Goal: Task Accomplishment & Management: Manage account settings

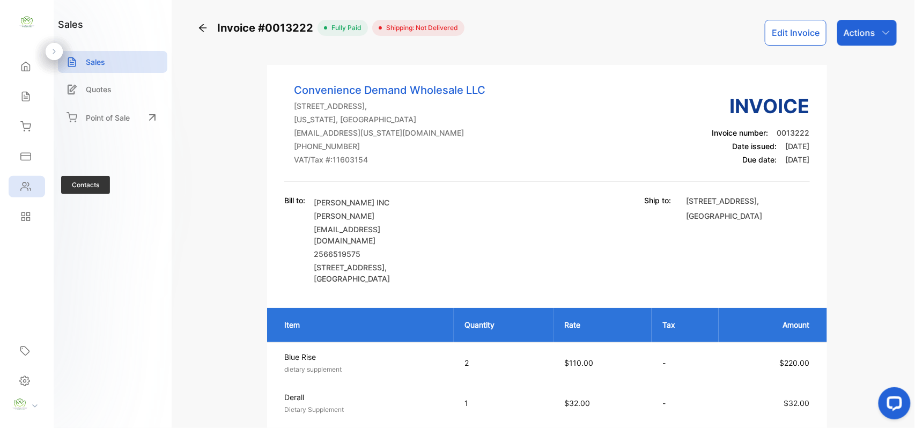
click at [40, 189] on div "Contacts" at bounding box center [27, 186] width 36 height 21
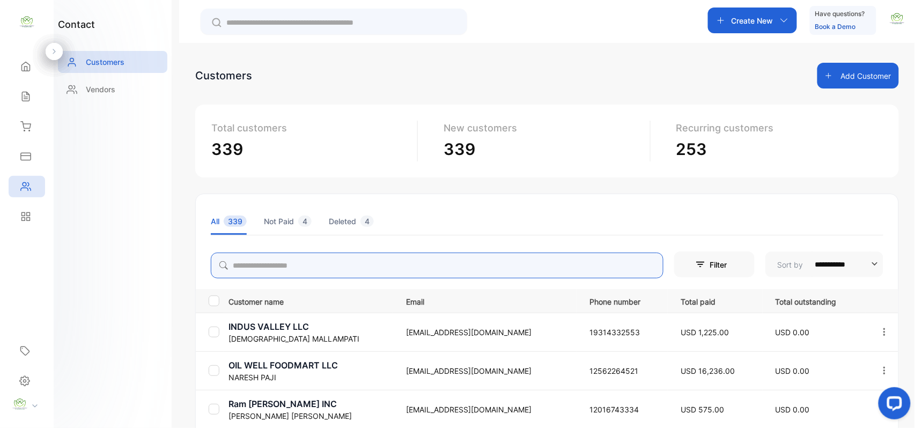
click at [329, 261] on input "search" at bounding box center [437, 266] width 453 height 26
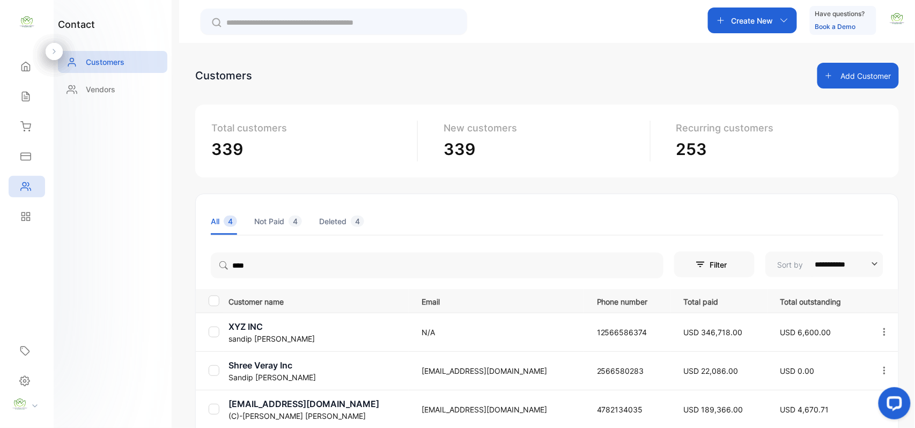
click at [154, 264] on div "contact Customers Vendors" at bounding box center [113, 214] width 118 height 428
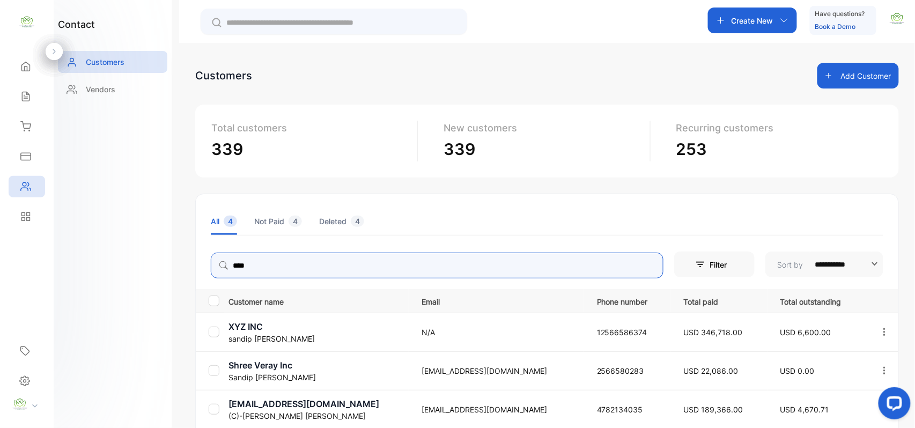
click at [262, 269] on input "****" at bounding box center [437, 266] width 453 height 26
type input "*"
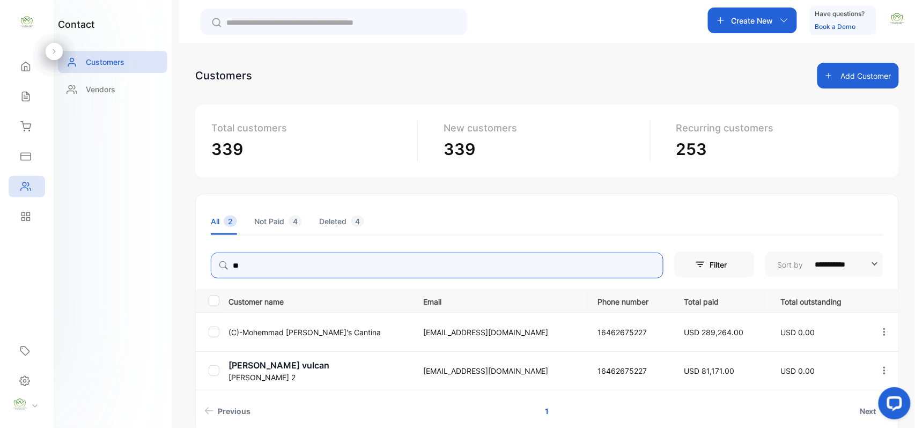
type input "*"
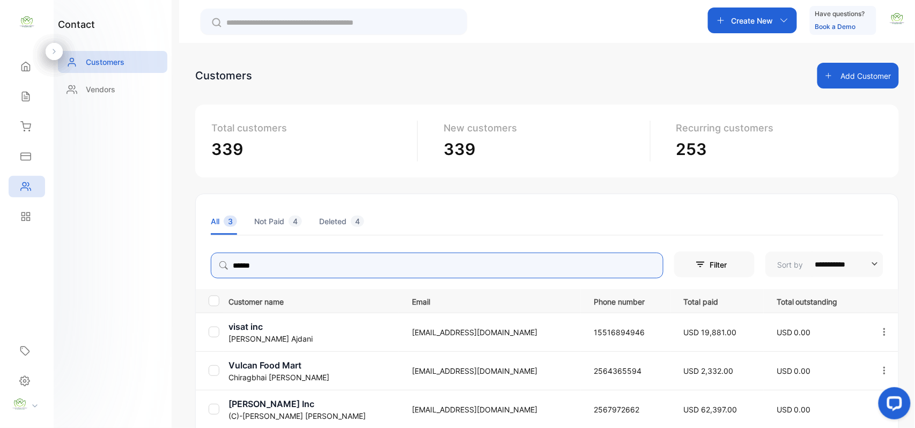
type input "******"
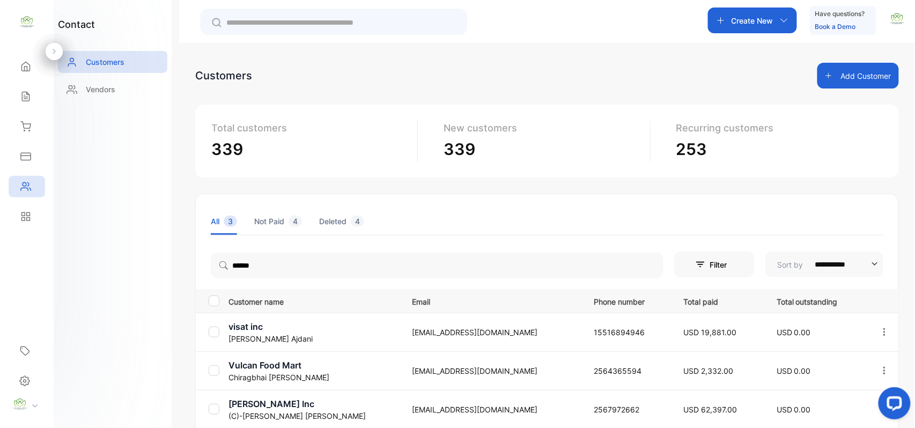
click at [131, 311] on div "contact Customers Vendors" at bounding box center [113, 214] width 118 height 428
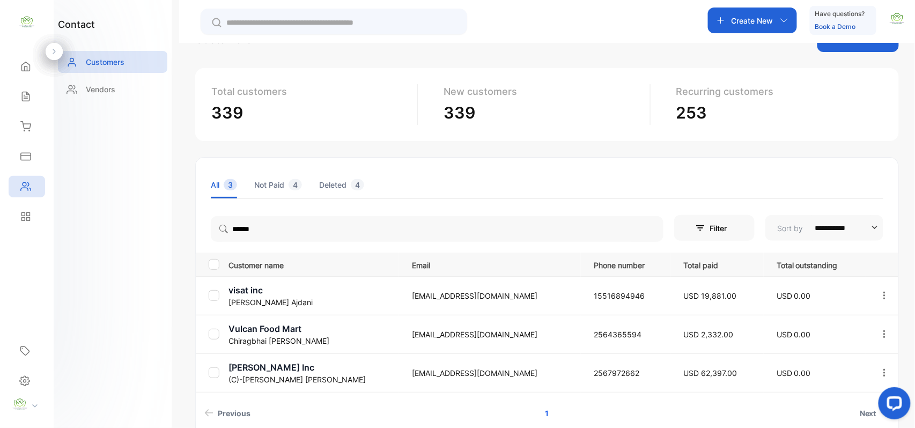
scroll to position [95, 0]
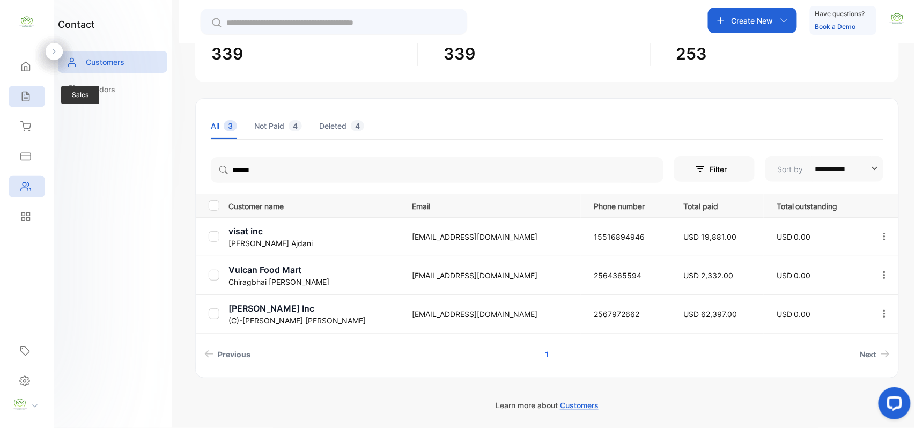
click at [39, 102] on div "Sales" at bounding box center [27, 96] width 36 height 21
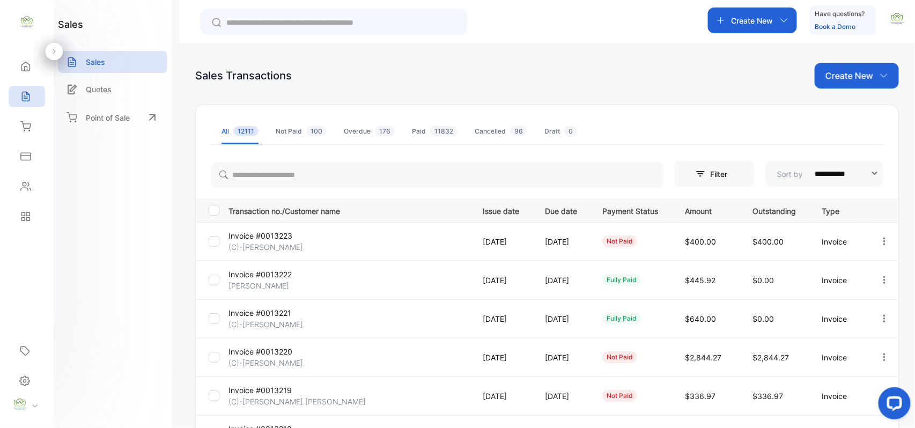
click at [880, 77] on icon "button" at bounding box center [884, 75] width 9 height 9
click at [863, 110] on span "Invoice" at bounding box center [858, 111] width 25 height 11
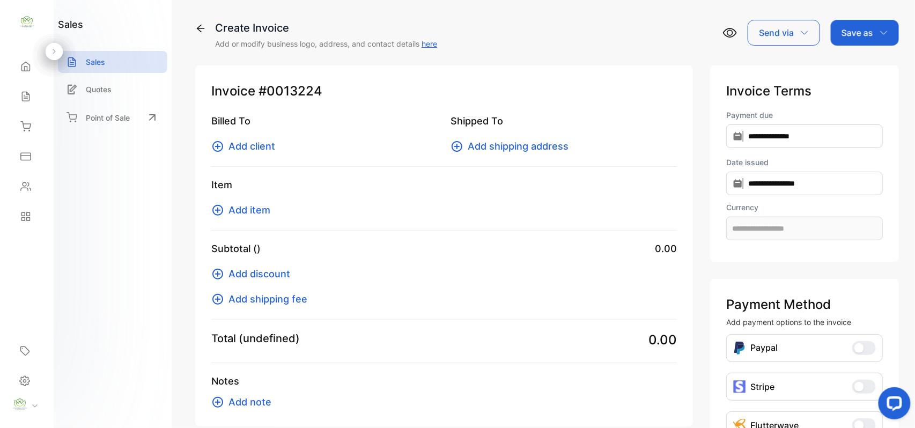
type input "**********"
click at [272, 144] on span "Add client" at bounding box center [252, 146] width 47 height 14
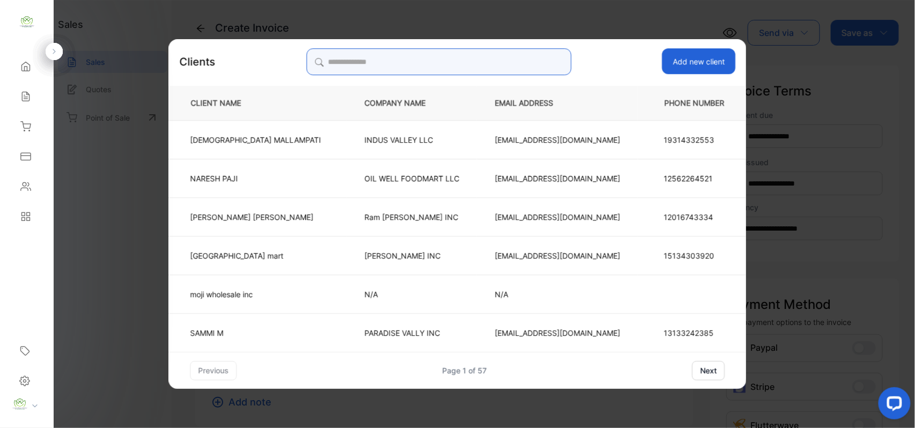
click at [460, 51] on input "search" at bounding box center [438, 61] width 265 height 27
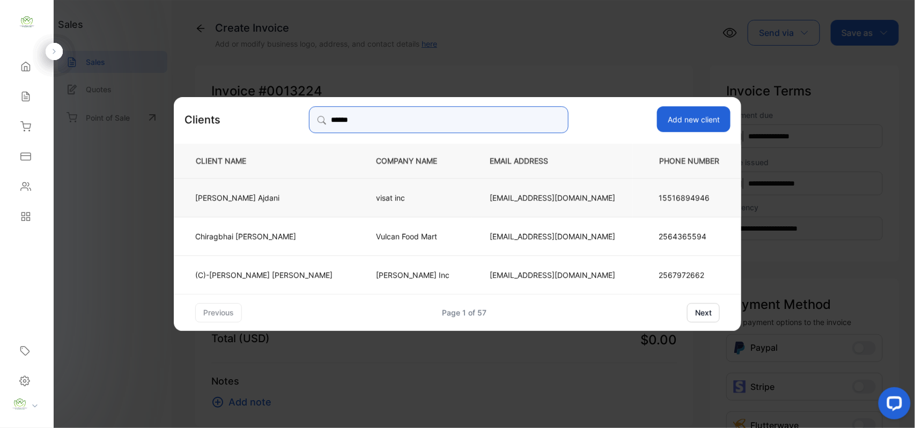
type input "******"
drag, startPoint x: 301, startPoint y: 189, endPoint x: 307, endPoint y: 197, distance: 10.4
click at [307, 197] on td "Chirag Ajdani" at bounding box center [266, 197] width 185 height 39
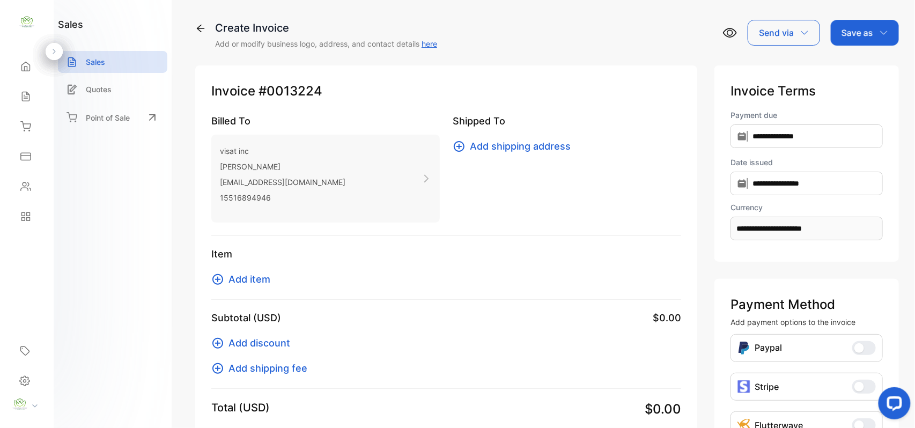
click at [256, 274] on span "Add item" at bounding box center [250, 279] width 42 height 14
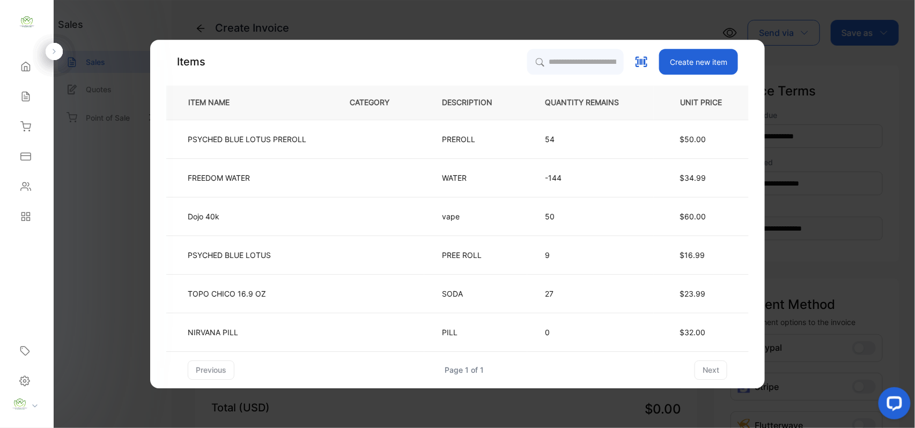
drag, startPoint x: 574, startPoint y: 45, endPoint x: 573, endPoint y: 50, distance: 5.5
click at [573, 48] on div "Items Create new item ITEM NAME CATEGORY DESCRIPTION QUANTITY REMAINS UNIT PRIC…" at bounding box center [457, 214] width 615 height 349
click at [563, 62] on input "search" at bounding box center [575, 61] width 98 height 27
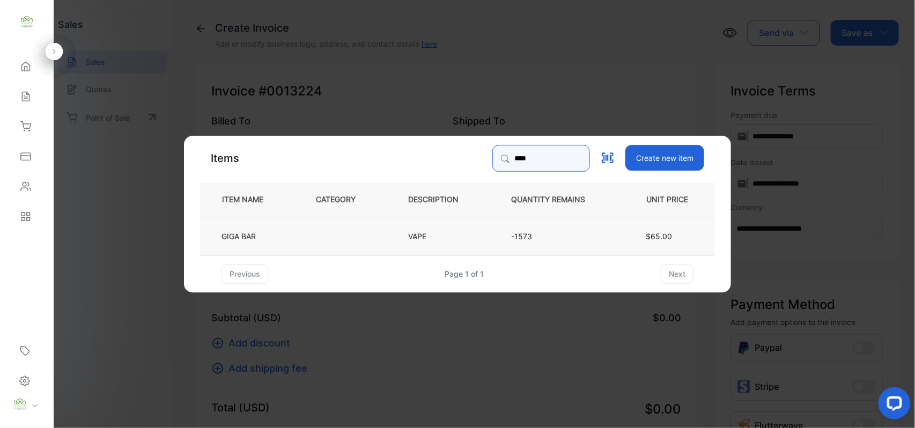
type input "****"
click at [414, 237] on p "VAPE" at bounding box center [422, 235] width 28 height 11
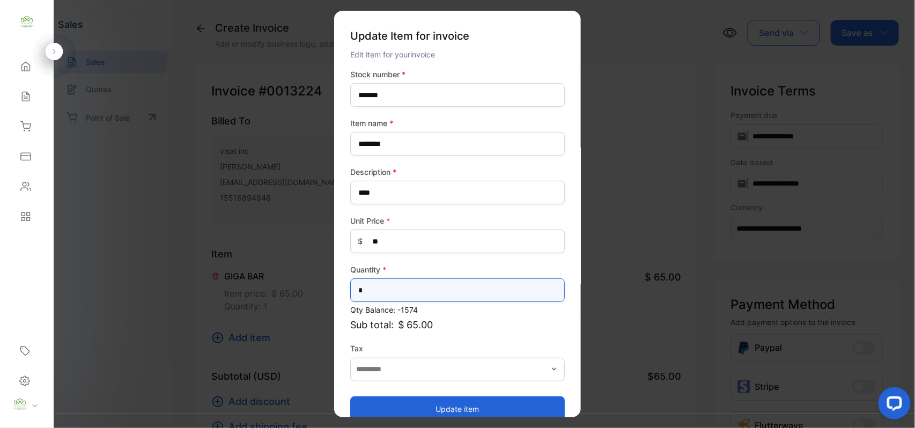
click at [412, 288] on input "*" at bounding box center [457, 290] width 215 height 24
type input "**"
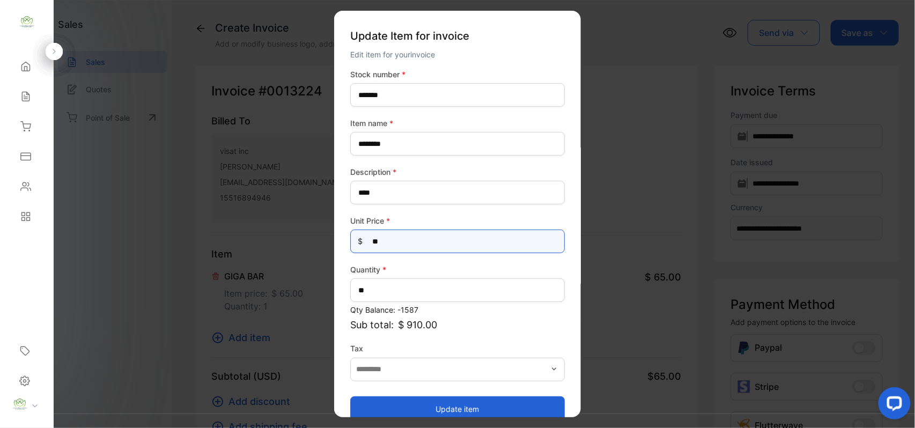
click at [444, 237] on Price-inputprice "**" at bounding box center [457, 242] width 215 height 24
type Price-inputprice "*"
type Price-inputprice "**"
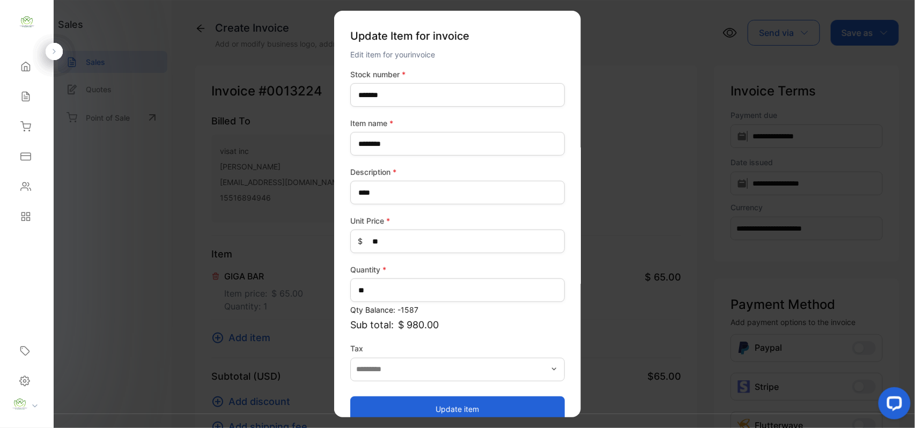
click at [394, 417] on button "Update item" at bounding box center [457, 409] width 215 height 26
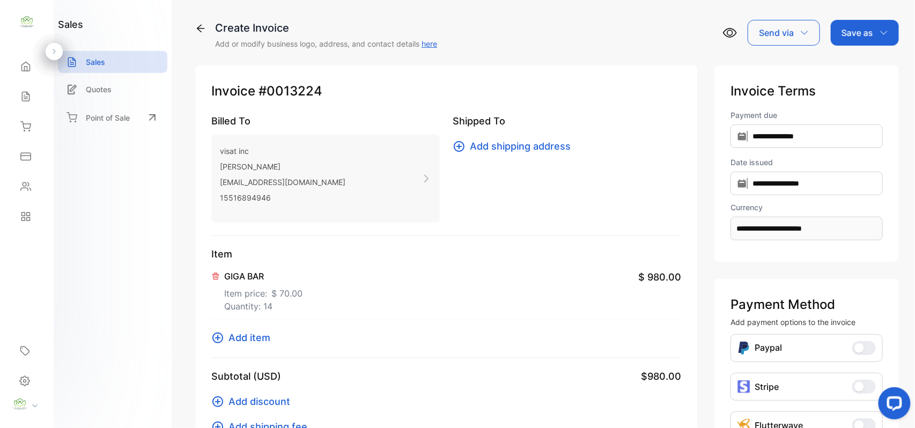
click at [865, 35] on p "Save as" at bounding box center [858, 32] width 32 height 13
click at [850, 59] on div "Invoice" at bounding box center [862, 67] width 62 height 21
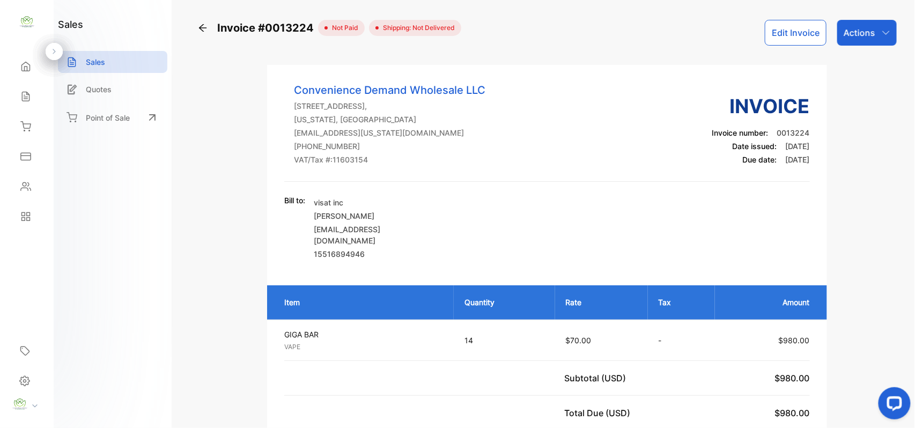
click at [873, 40] on div "Actions" at bounding box center [867, 33] width 60 height 26
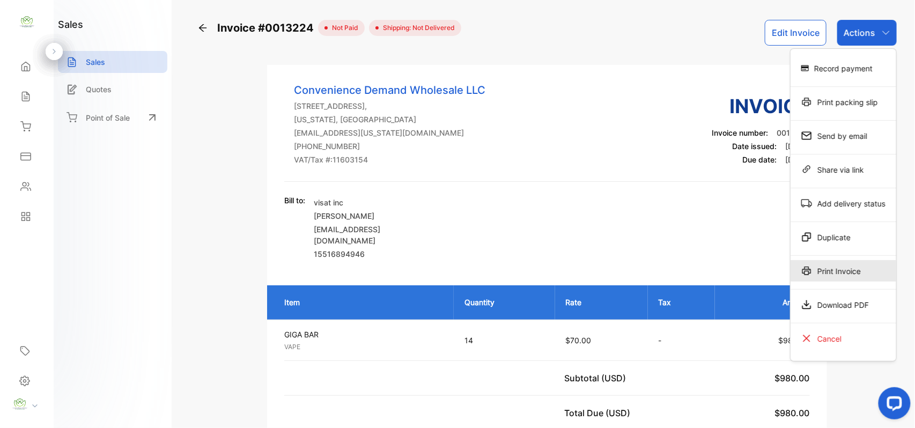
click at [846, 264] on div "Print Invoice" at bounding box center [844, 270] width 106 height 21
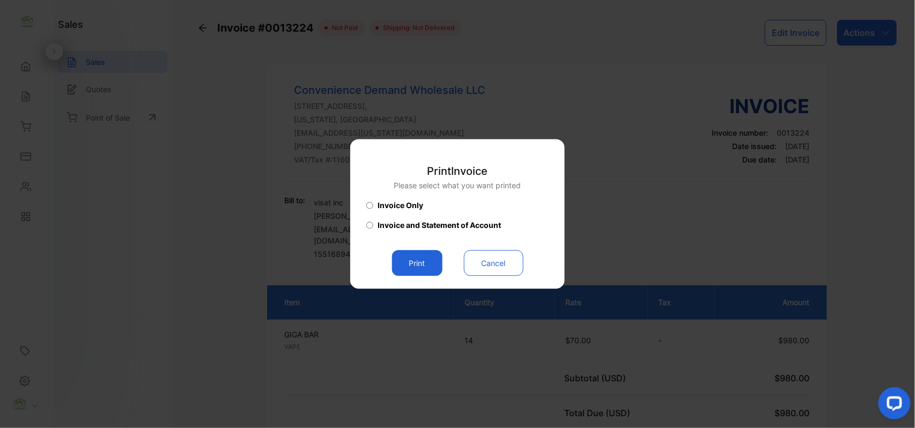
click at [413, 260] on button "Print" at bounding box center [417, 264] width 50 height 26
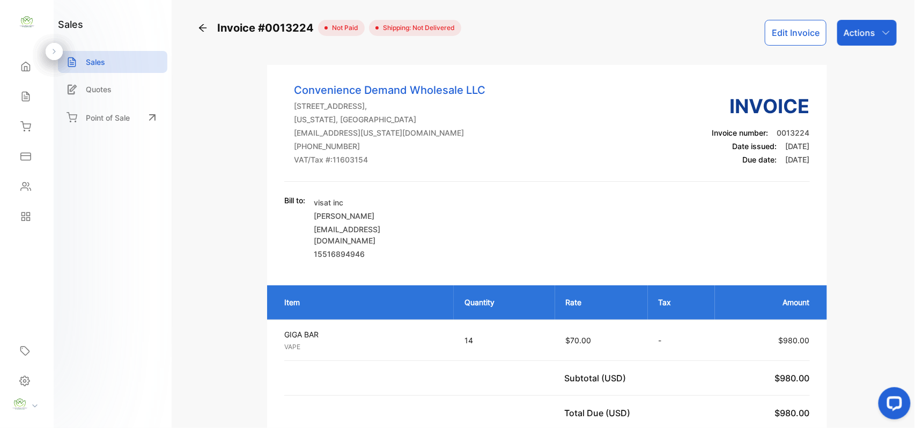
click at [38, 99] on div "Sales" at bounding box center [27, 96] width 36 height 21
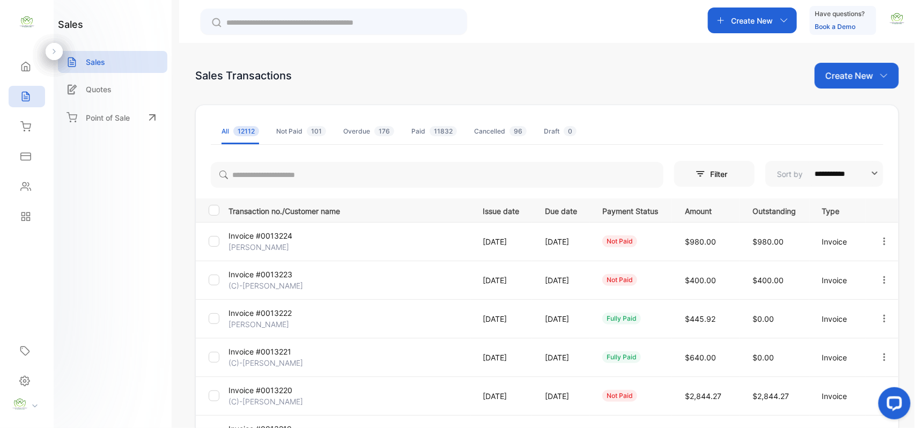
click at [9, 186] on div "Contacts" at bounding box center [27, 186] width 36 height 21
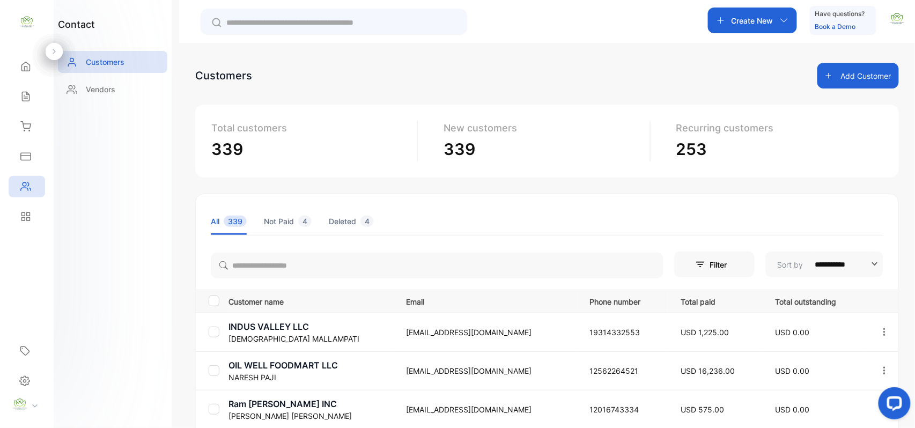
drag, startPoint x: 13, startPoint y: 91, endPoint x: 61, endPoint y: 91, distance: 47.7
click at [14, 91] on div "Sales" at bounding box center [27, 96] width 36 height 21
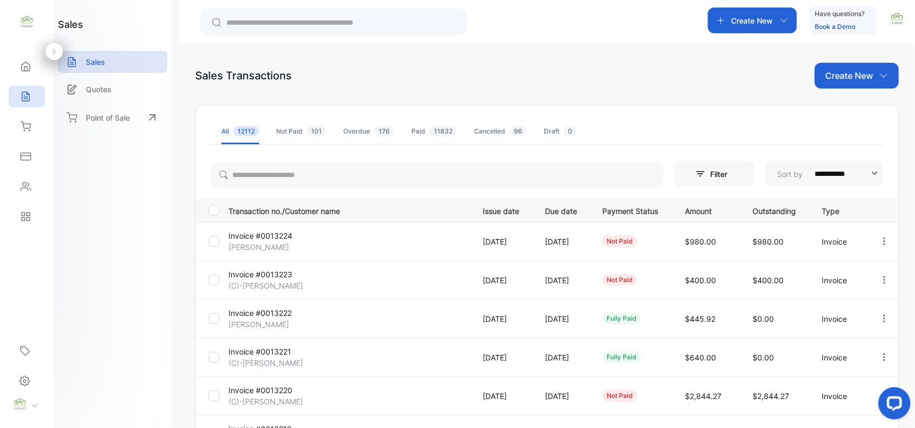
click at [874, 72] on div "**********" at bounding box center [547, 364] width 704 height 603
drag, startPoint x: 852, startPoint y: 76, endPoint x: 855, endPoint y: 89, distance: 12.8
click at [855, 83] on div "Create New" at bounding box center [857, 76] width 84 height 26
click at [850, 108] on span "Invoice" at bounding box center [858, 111] width 25 height 11
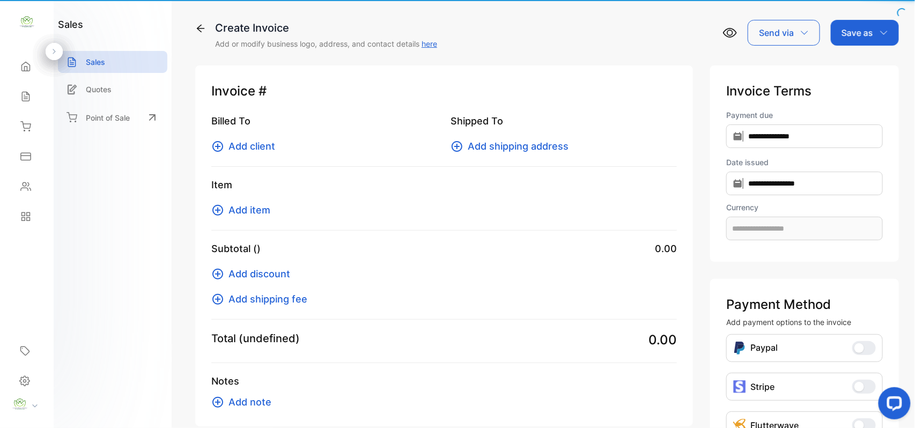
type input "**********"
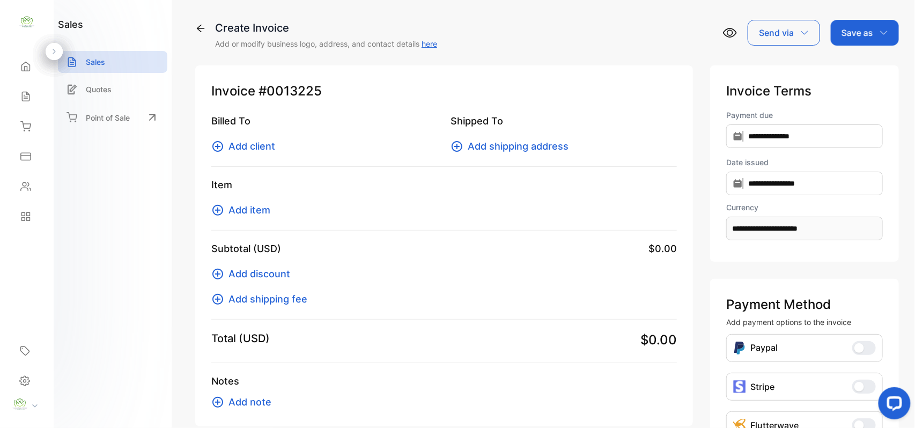
click at [254, 147] on span "Add client" at bounding box center [252, 146] width 47 height 14
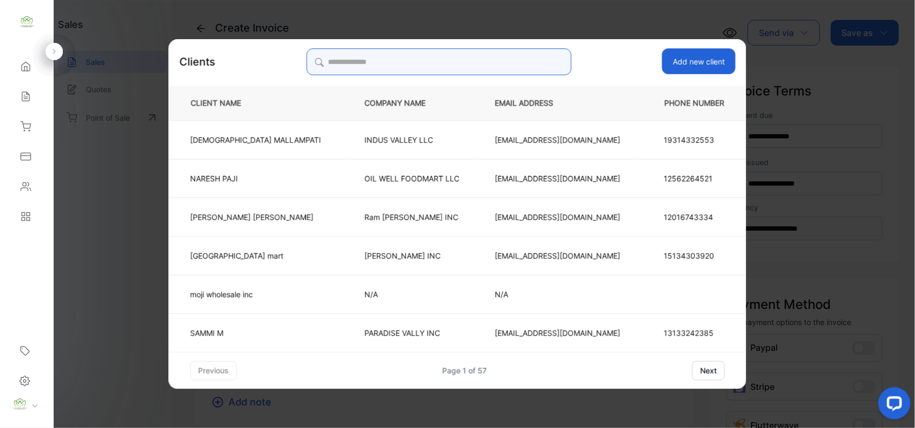
click at [449, 61] on input "search" at bounding box center [438, 61] width 265 height 27
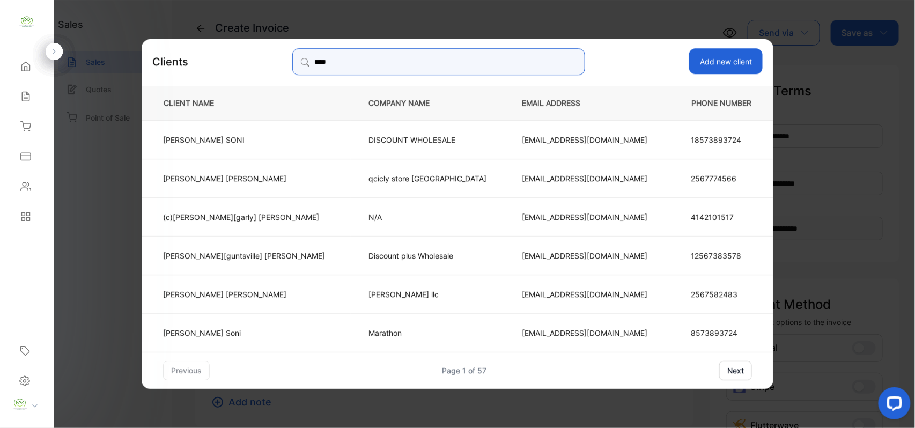
type input "****"
click at [286, 134] on p "BHAVIK SONI" at bounding box center [244, 139] width 162 height 11
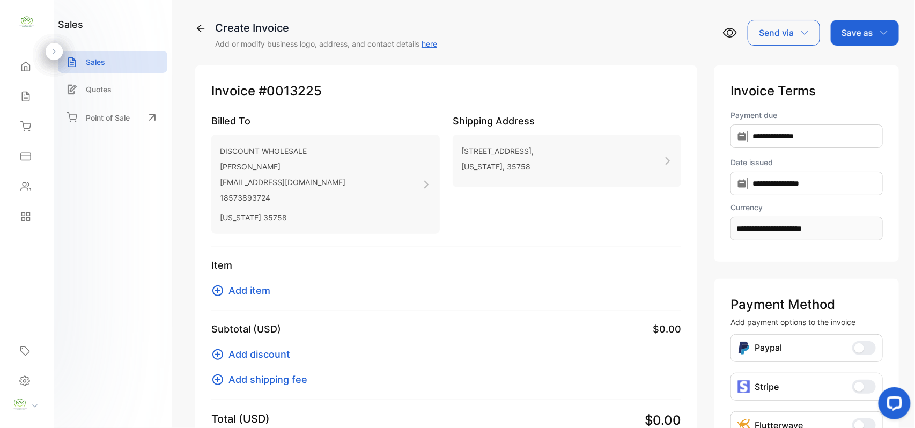
click at [258, 293] on span "Add item" at bounding box center [250, 290] width 42 height 14
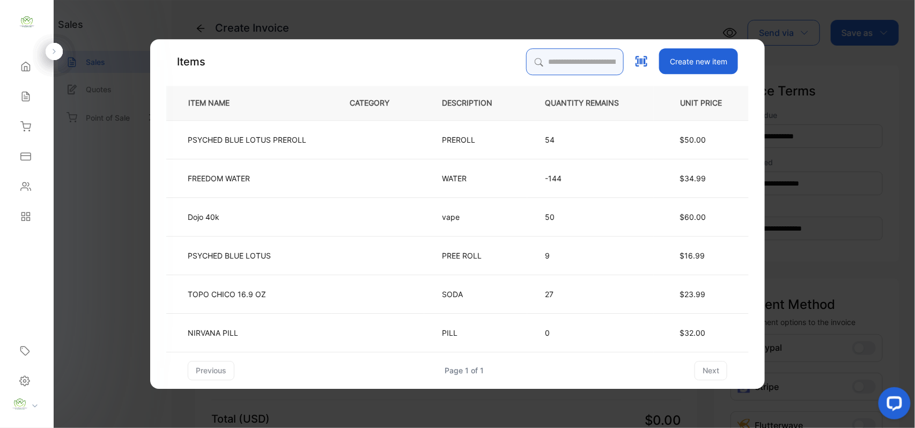
click at [589, 58] on input "search" at bounding box center [575, 61] width 98 height 27
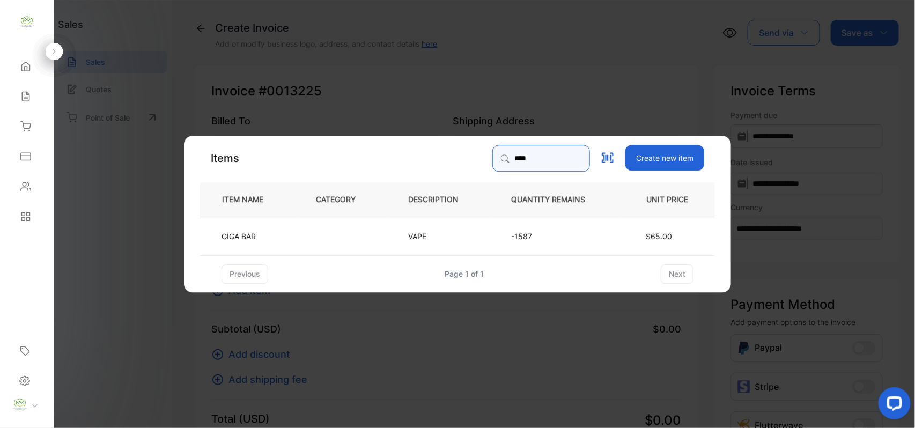
type input "****"
click at [367, 233] on td at bounding box center [344, 235] width 92 height 39
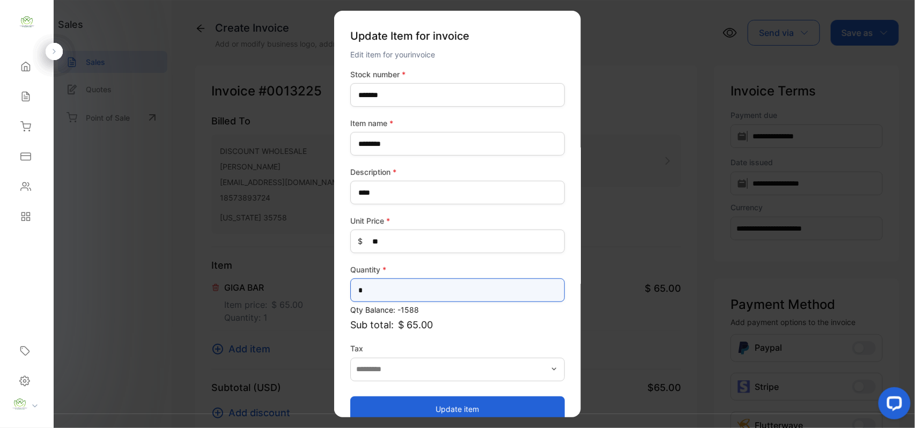
click at [397, 284] on input "*" at bounding box center [457, 290] width 215 height 24
type input "***"
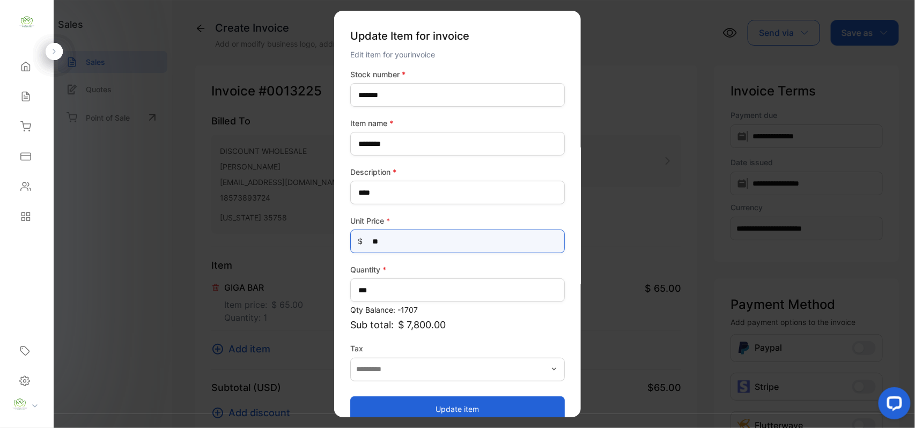
click at [430, 239] on Price-inputprice "**" at bounding box center [457, 242] width 215 height 24
type Price-inputprice "*"
type Price-inputprice "*****"
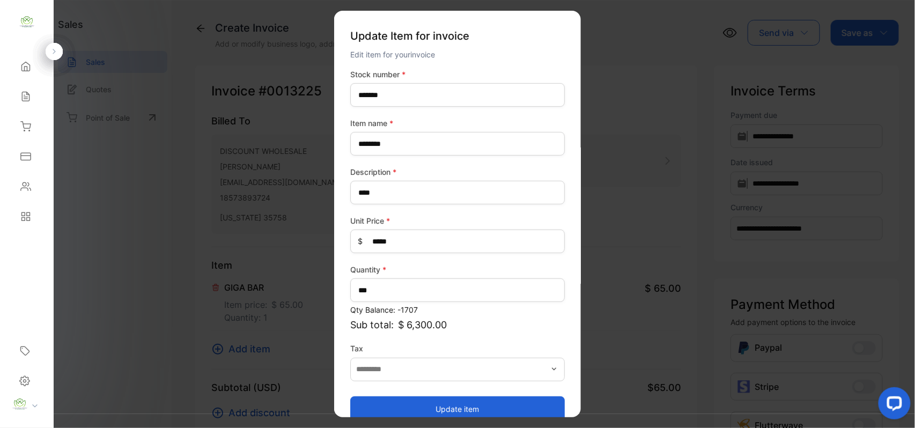
click at [374, 409] on button "Update item" at bounding box center [457, 409] width 215 height 26
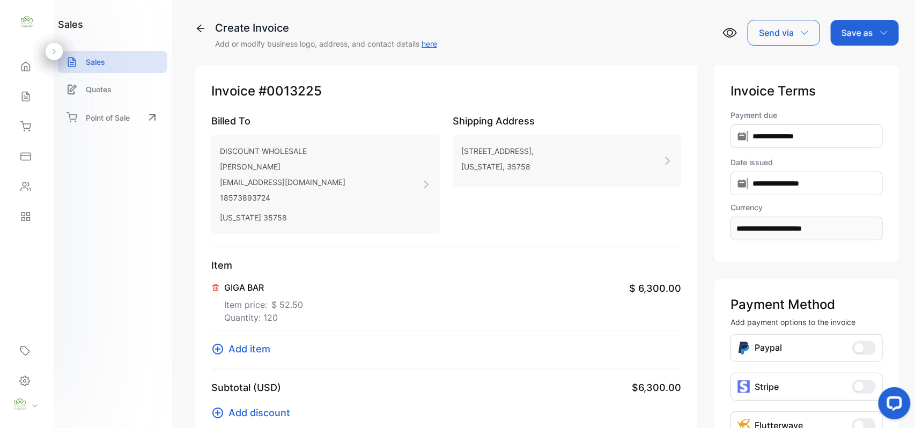
click at [880, 32] on icon "button" at bounding box center [884, 32] width 9 height 9
click at [846, 64] on div "Invoice" at bounding box center [862, 67] width 62 height 21
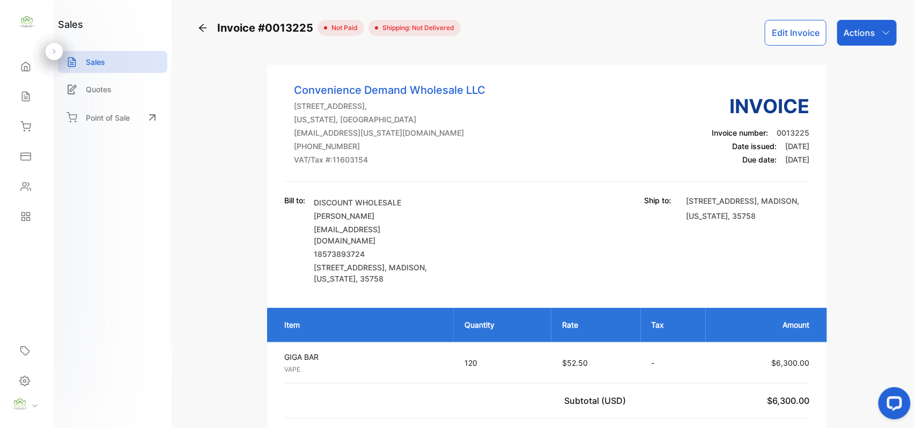
click at [846, 35] on p "Actions" at bounding box center [860, 32] width 32 height 13
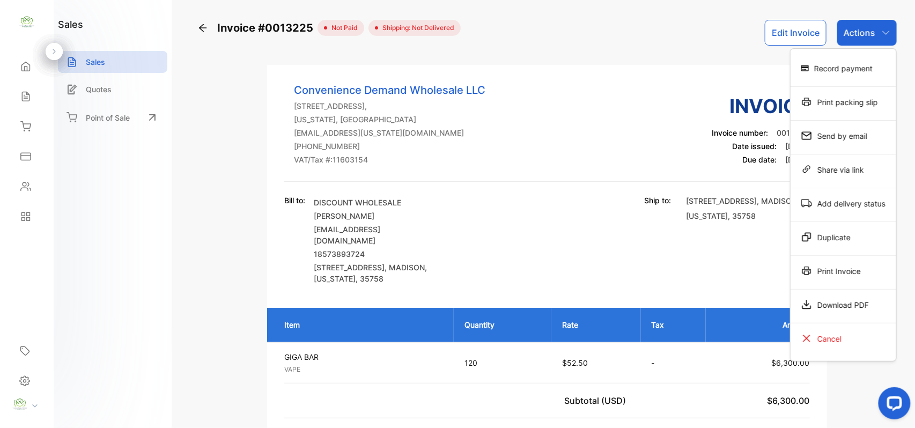
click at [820, 275] on div "Print Invoice" at bounding box center [844, 270] width 106 height 21
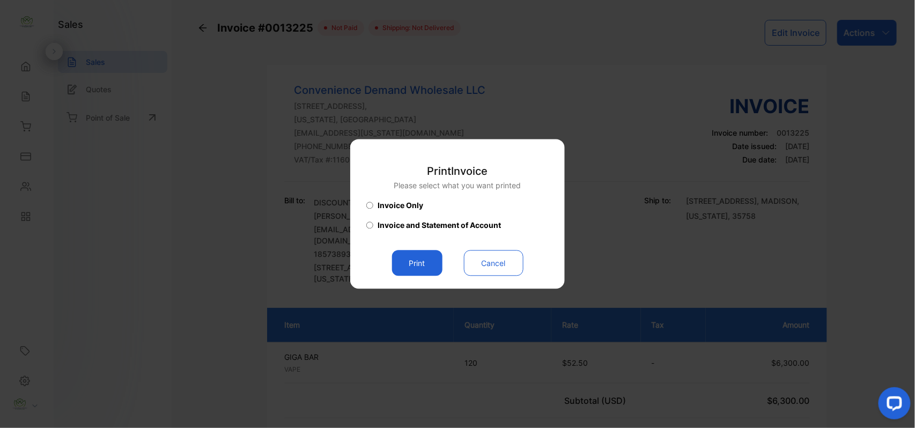
click at [404, 264] on button "Print" at bounding box center [417, 264] width 50 height 26
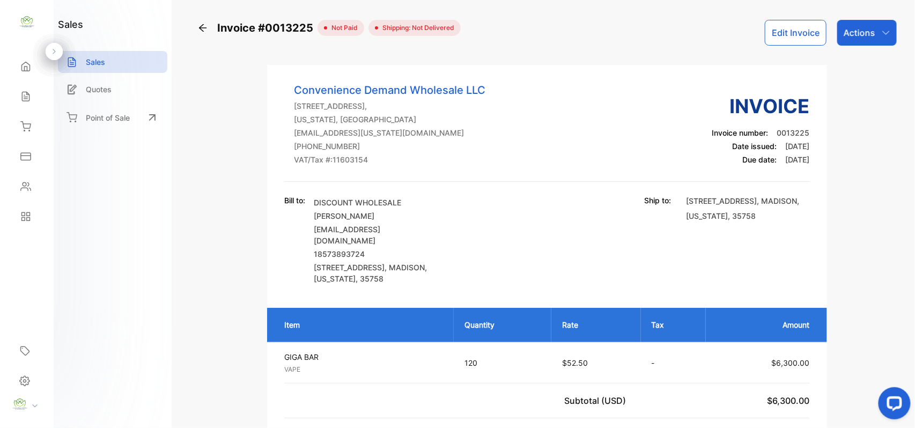
click at [35, 181] on div "Contacts" at bounding box center [27, 186] width 36 height 21
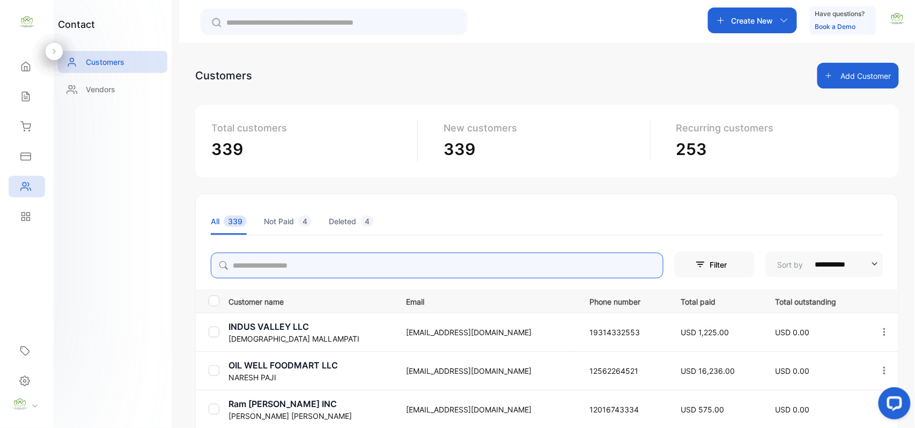
click at [318, 269] on input "search" at bounding box center [437, 266] width 453 height 26
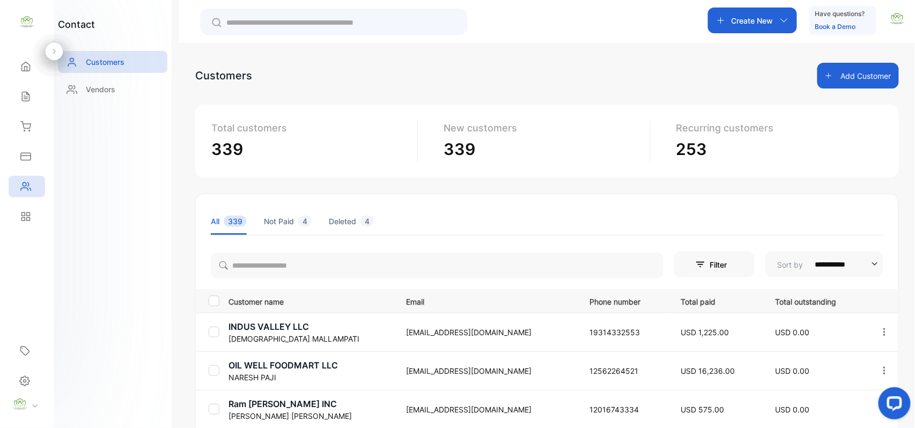
click at [93, 244] on div "contact Customers Vendors" at bounding box center [113, 214] width 118 height 428
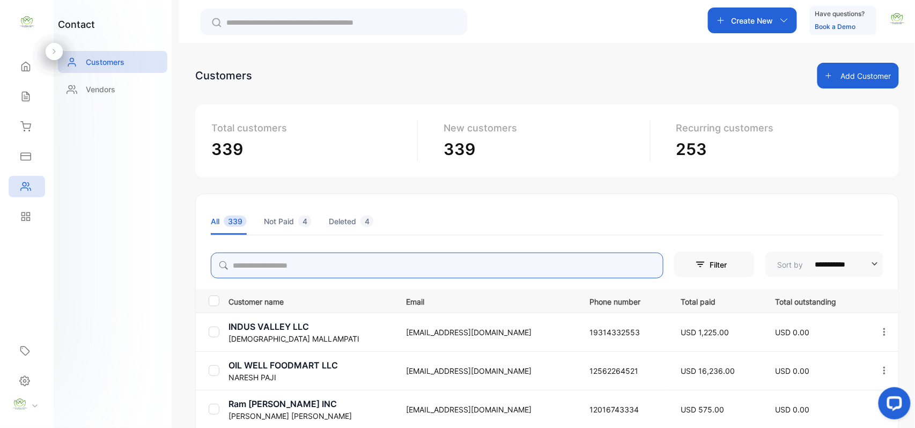
click at [257, 267] on input "search" at bounding box center [437, 266] width 453 height 26
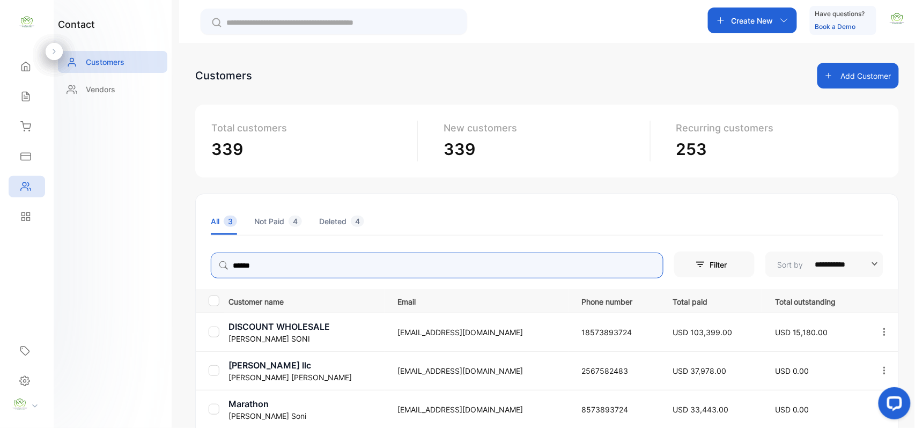
type input "******"
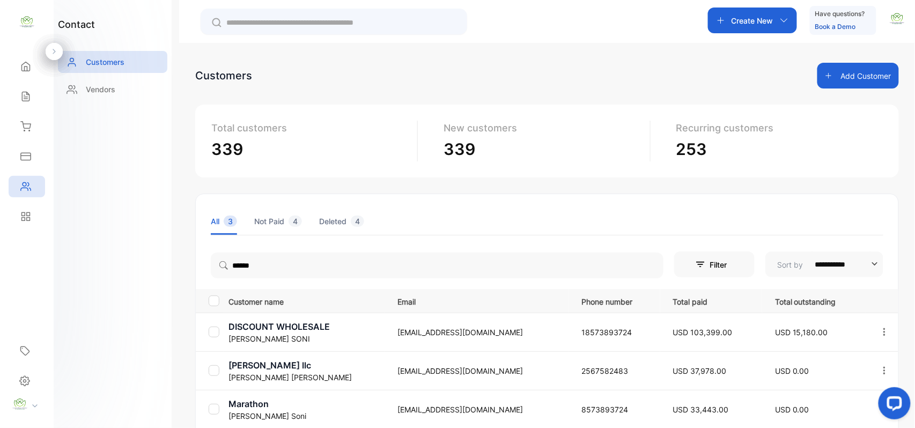
click at [131, 279] on div "contact Customers Vendors" at bounding box center [113, 214] width 118 height 428
click at [258, 333] on p "BHAVIK SONI" at bounding box center [307, 338] width 156 height 11
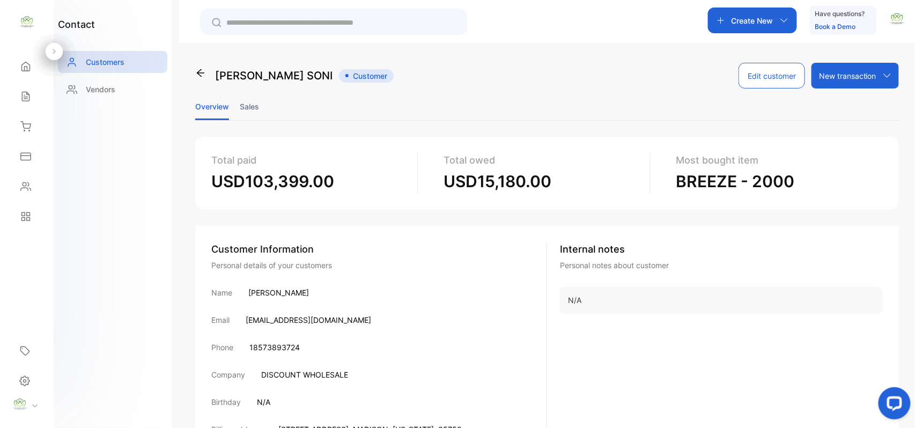
click at [245, 100] on li "Sales" at bounding box center [249, 106] width 19 height 27
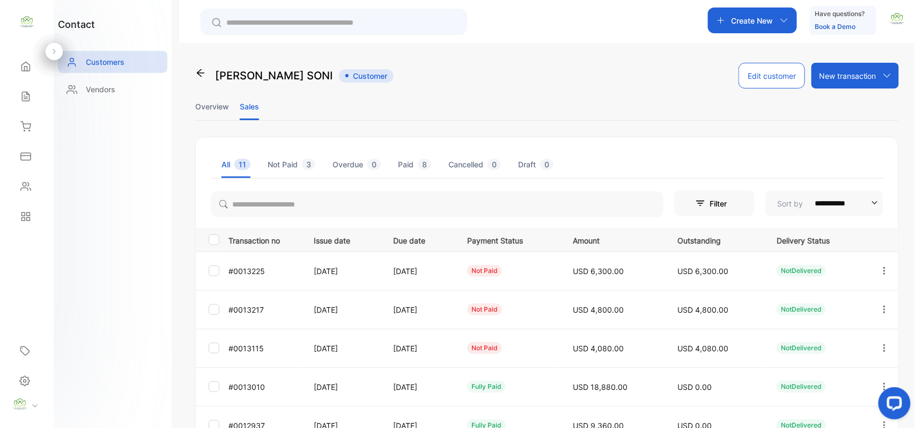
click at [881, 343] on icon "button" at bounding box center [885, 348] width 10 height 10
click at [833, 375] on div "View" at bounding box center [836, 380] width 121 height 21
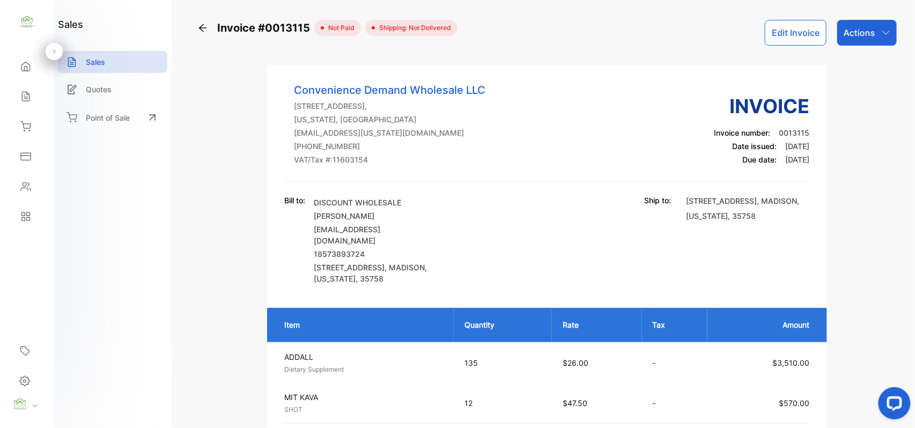
click at [792, 33] on button "Edit Invoice" at bounding box center [796, 33] width 62 height 26
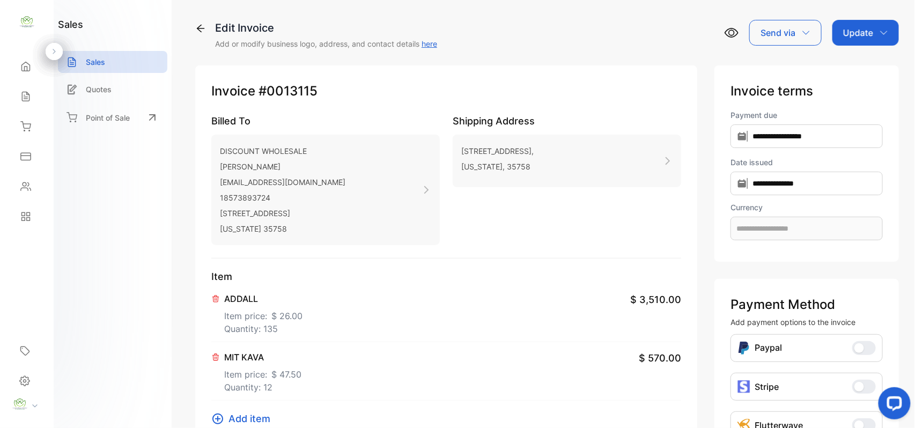
type input "**********"
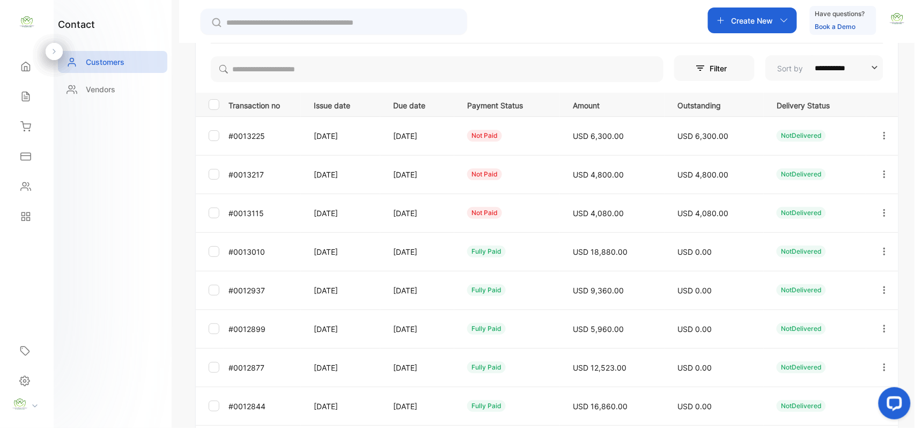
scroll to position [166, 0]
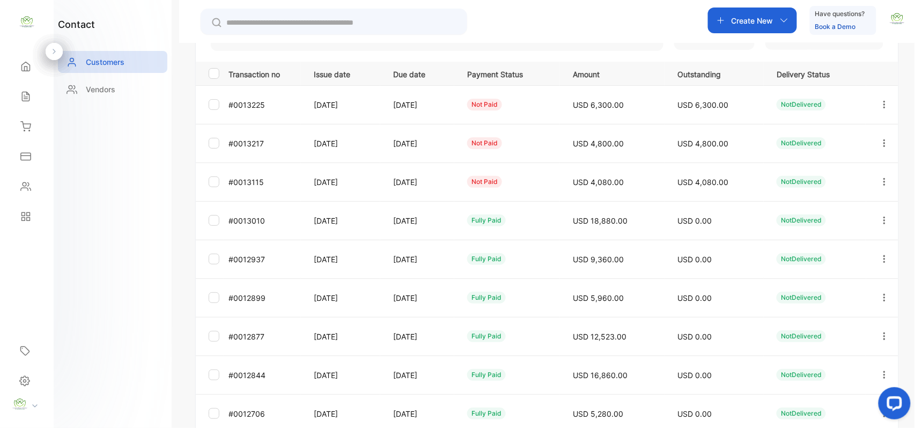
click at [880, 219] on icon "button" at bounding box center [885, 221] width 10 height 10
click at [825, 256] on div "View" at bounding box center [836, 252] width 121 height 21
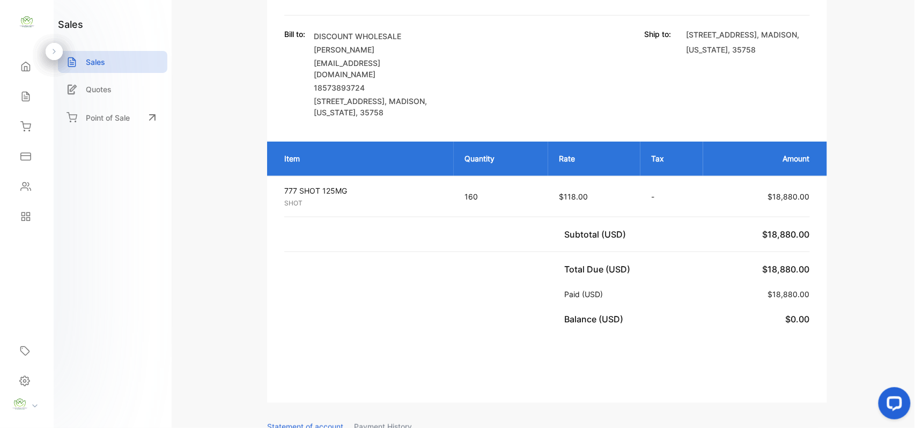
scroll to position [102, 0]
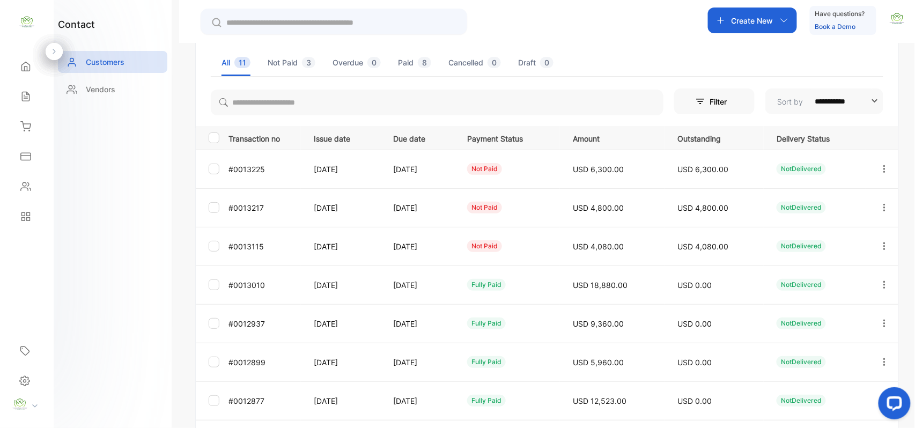
click at [882, 325] on icon "button" at bounding box center [885, 324] width 10 height 10
click at [822, 352] on div "View" at bounding box center [836, 355] width 121 height 21
click at [883, 363] on icon "button" at bounding box center [884, 362] width 2 height 8
click at [833, 391] on div "View" at bounding box center [836, 394] width 121 height 21
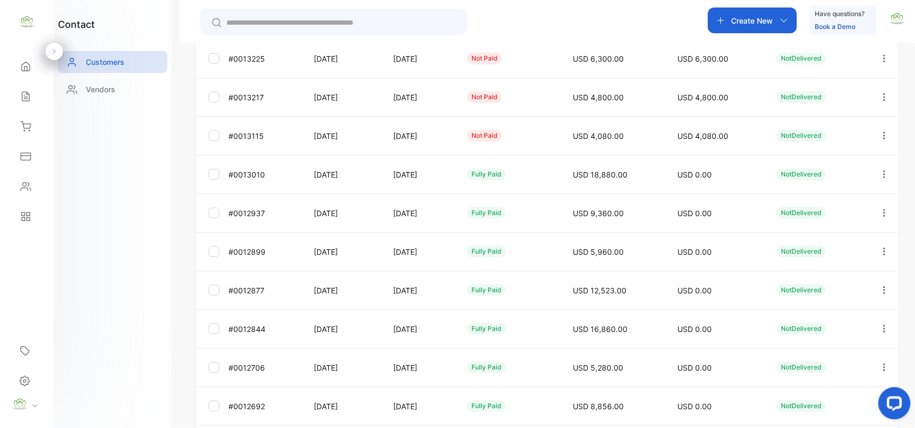
scroll to position [266, 0]
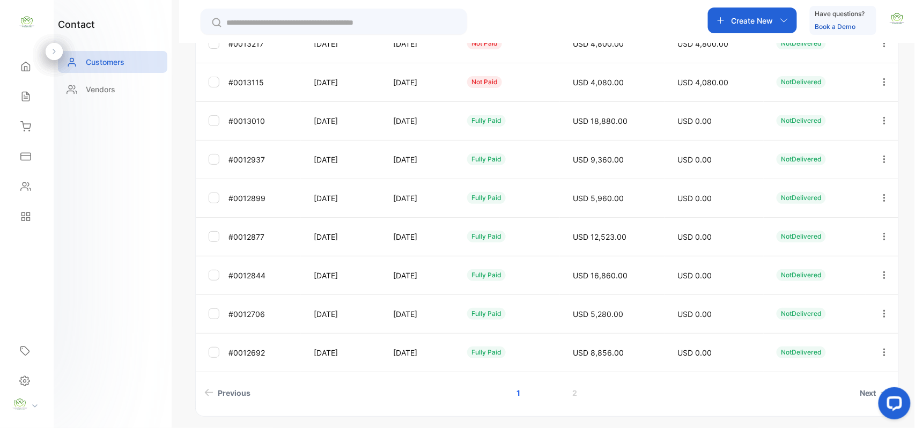
click at [880, 235] on icon "button" at bounding box center [885, 237] width 10 height 10
click at [848, 263] on div "View" at bounding box center [836, 269] width 121 height 21
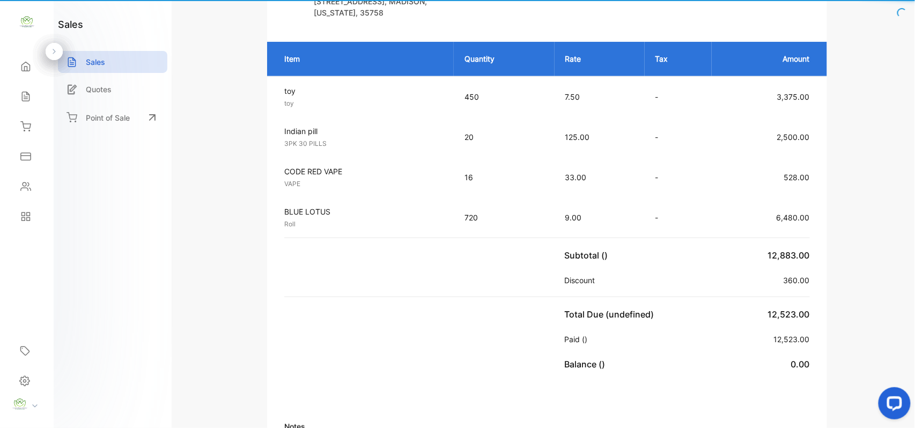
scroll to position [289, 0]
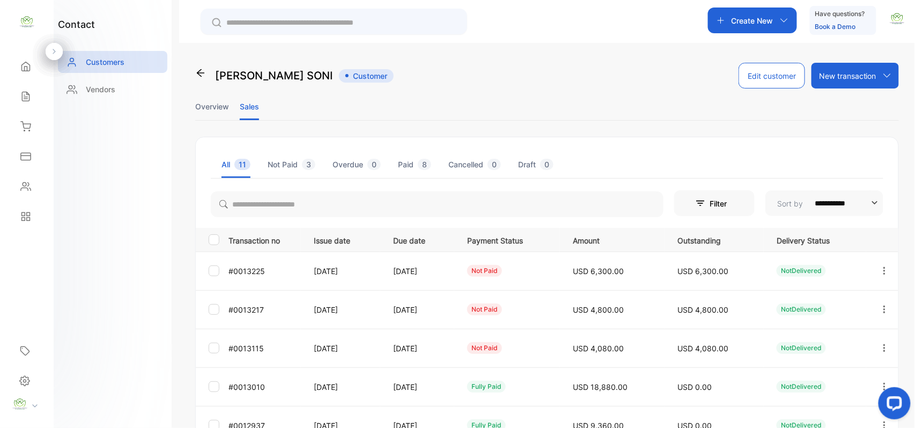
scroll to position [166, 0]
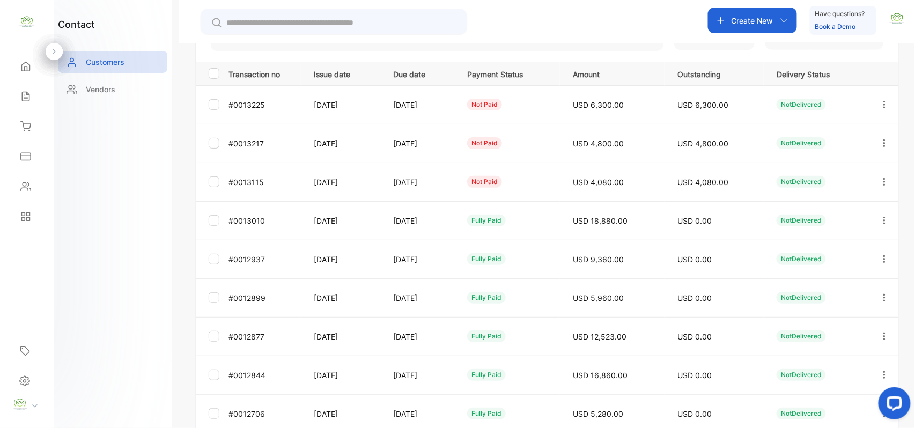
click at [883, 176] on button "button" at bounding box center [885, 182] width 10 height 26
click at [859, 212] on div "View" at bounding box center [836, 214] width 121 height 21
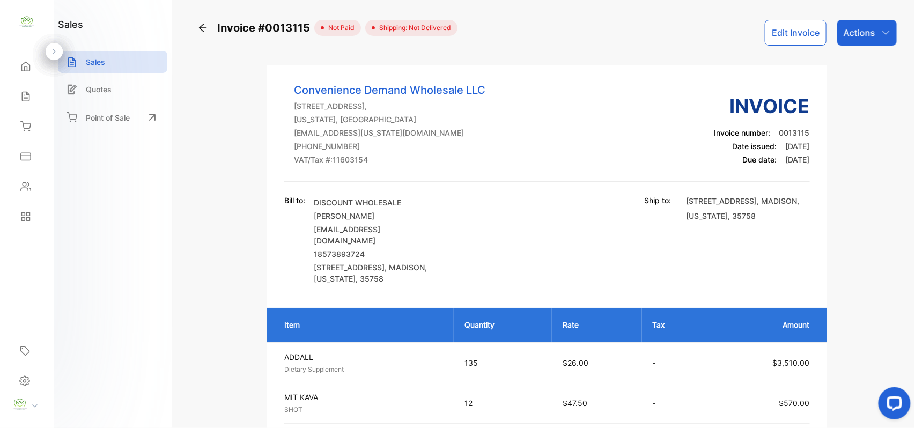
click at [794, 38] on button "Edit Invoice" at bounding box center [796, 33] width 62 height 26
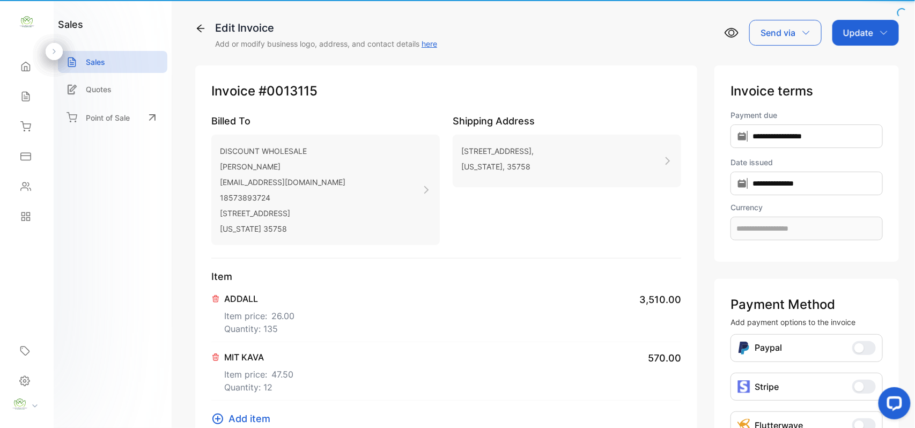
type input "**********"
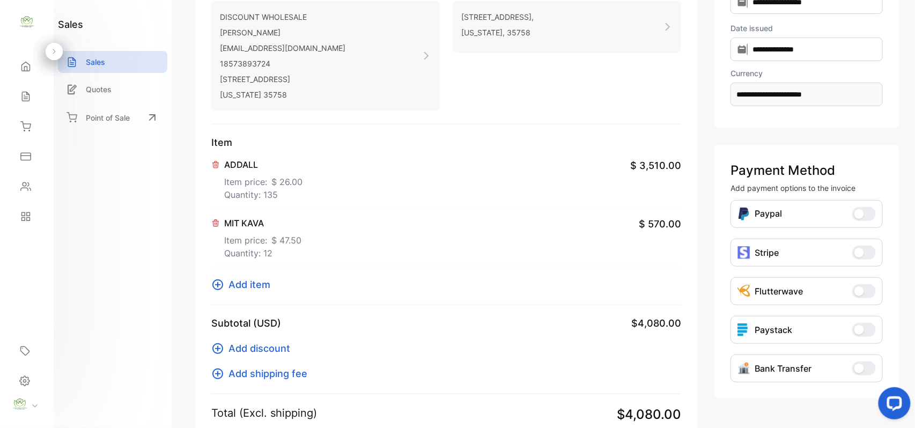
scroll to position [166, 0]
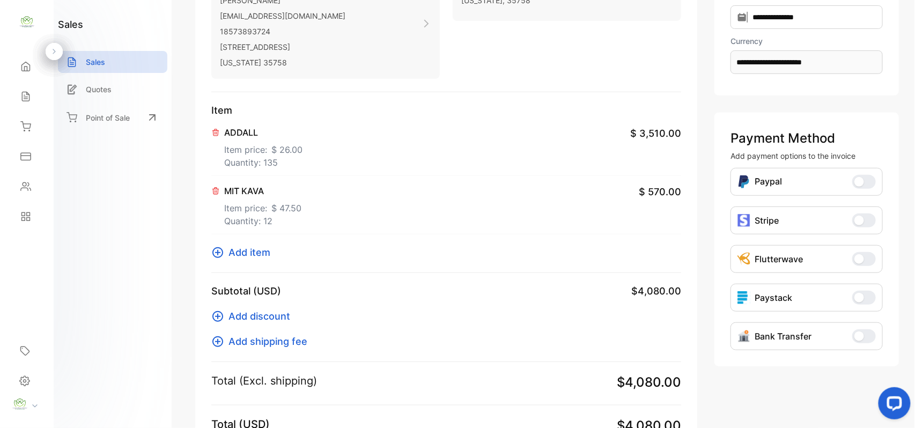
click at [269, 316] on span "Add discount" at bounding box center [260, 316] width 62 height 14
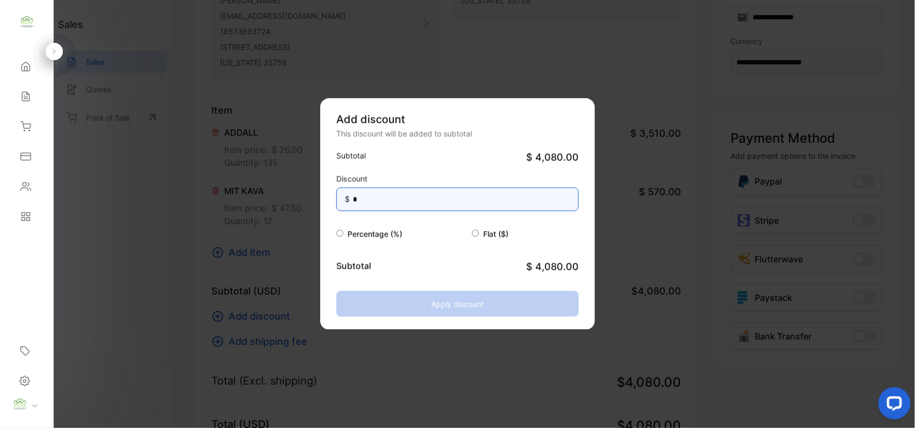
click at [408, 200] on input "*" at bounding box center [457, 200] width 242 height 24
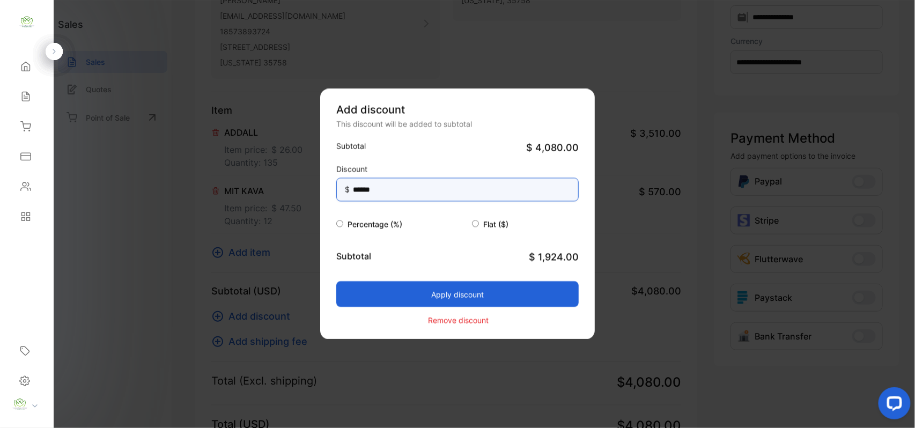
type input "******"
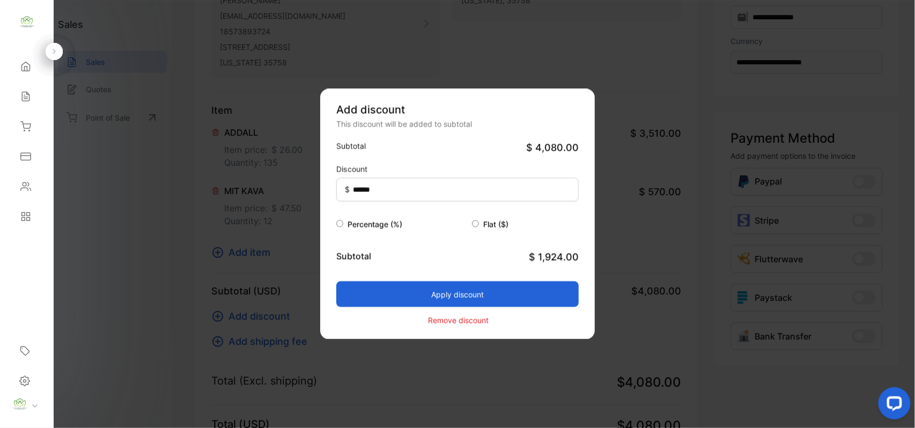
click at [438, 292] on button "Apply discount" at bounding box center [457, 295] width 242 height 26
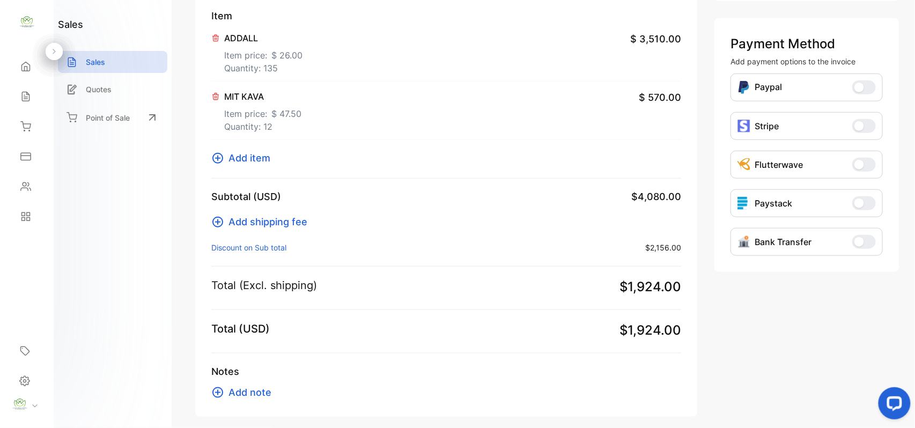
scroll to position [310, 0]
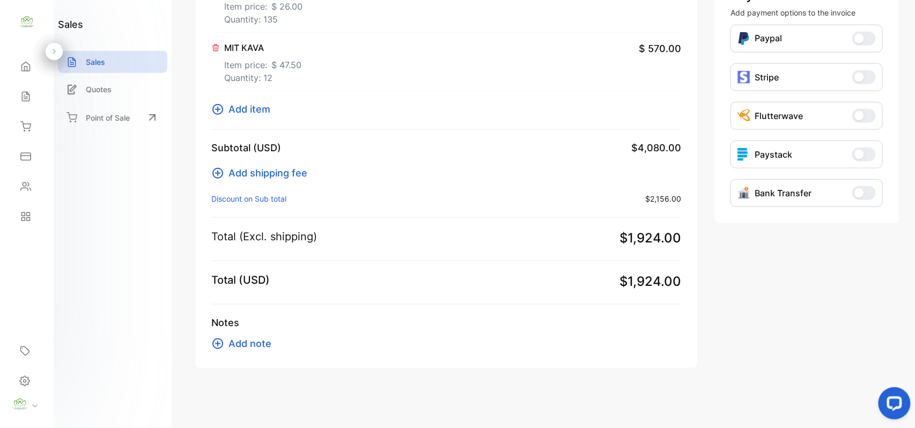
click at [240, 342] on span "Add note" at bounding box center [250, 343] width 43 height 14
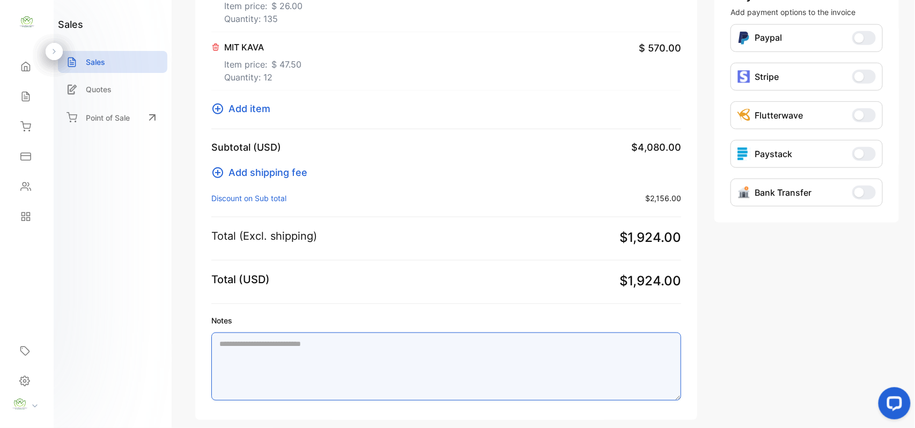
click at [280, 344] on textarea "Notes" at bounding box center [446, 367] width 470 height 68
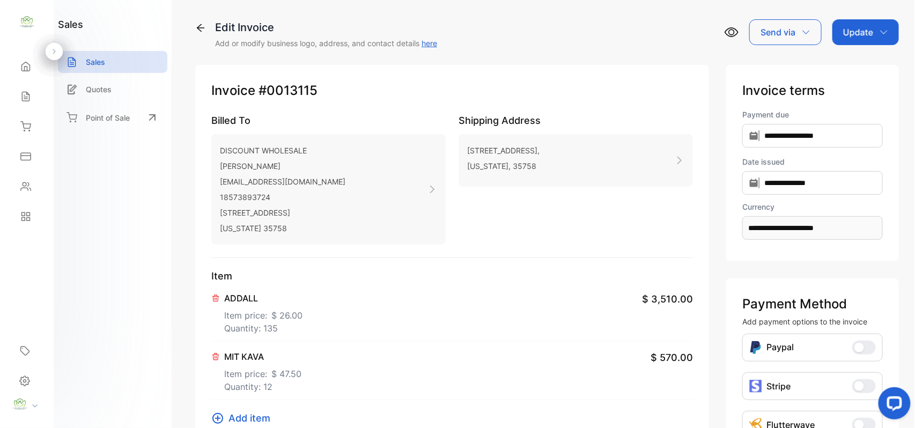
scroll to position [0, 0]
click at [880, 29] on icon "button" at bounding box center [884, 32] width 9 height 9
type textarea "**********"
click at [867, 56] on div "Invoice" at bounding box center [868, 69] width 62 height 33
click at [861, 68] on div "Invoice" at bounding box center [868, 67] width 62 height 21
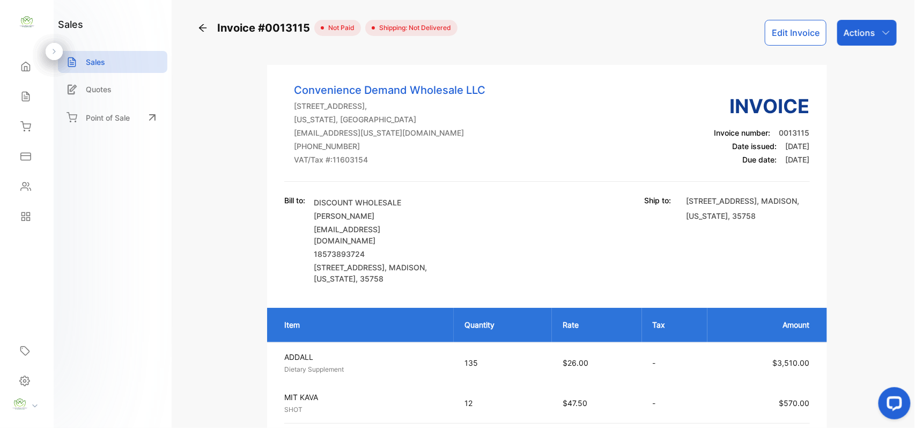
drag, startPoint x: 33, startPoint y: 189, endPoint x: 61, endPoint y: 185, distance: 27.6
click at [45, 187] on div "Home Home Sales Sales Inventory Inventory Expenses Expenses Contacts Contacts R…" at bounding box center [27, 141] width 54 height 180
drag, startPoint x: 5, startPoint y: 177, endPoint x: 35, endPoint y: 191, distance: 33.1
click at [13, 181] on div "Home Home Sales Sales Inventory Inventory Expenses Expenses Contacts Contacts R…" at bounding box center [27, 141] width 54 height 180
click at [37, 191] on div "Contacts" at bounding box center [27, 186] width 36 height 21
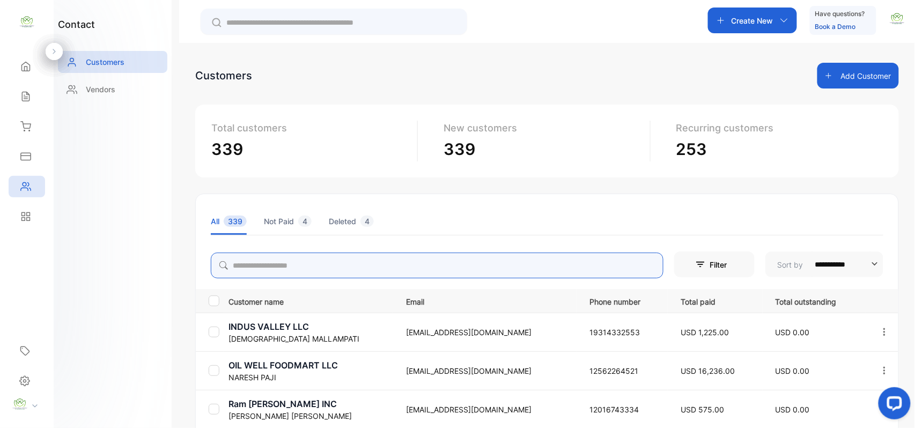
click at [291, 267] on input "search" at bounding box center [437, 266] width 453 height 26
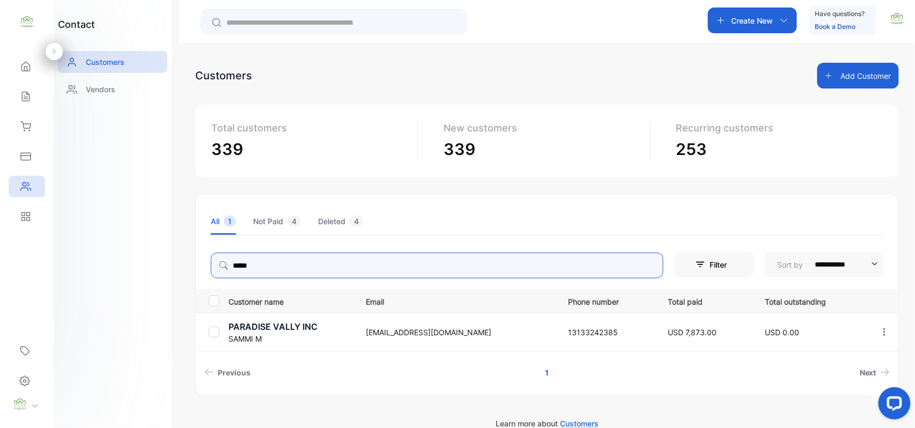
type input "*****"
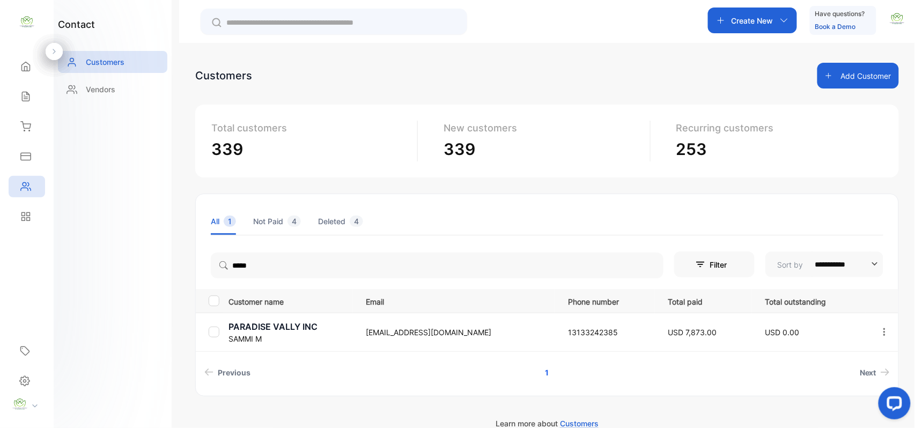
click at [119, 271] on div "contact Customers Vendors" at bounding box center [113, 214] width 118 height 428
click at [241, 329] on p "PARADISE VALLY INC" at bounding box center [291, 326] width 124 height 13
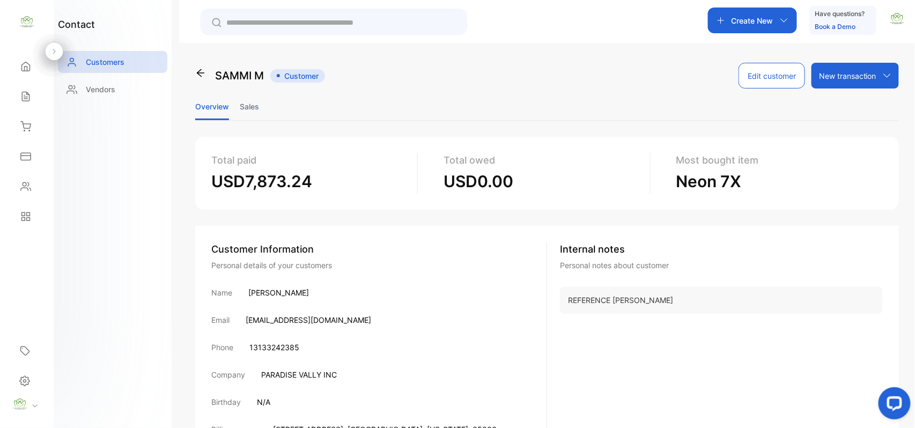
click at [252, 99] on li "Sales" at bounding box center [249, 106] width 19 height 27
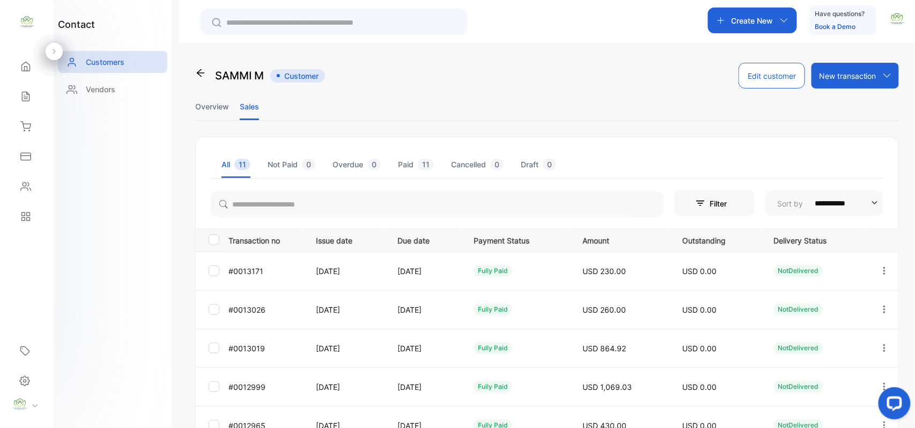
click at [880, 312] on icon "button" at bounding box center [885, 310] width 10 height 10
click at [686, 344] on td "USD 0.00" at bounding box center [715, 348] width 92 height 39
click at [885, 342] on button "button" at bounding box center [885, 348] width 10 height 26
click at [809, 375] on div "View" at bounding box center [836, 380] width 121 height 21
click at [882, 265] on button "button" at bounding box center [885, 271] width 10 height 26
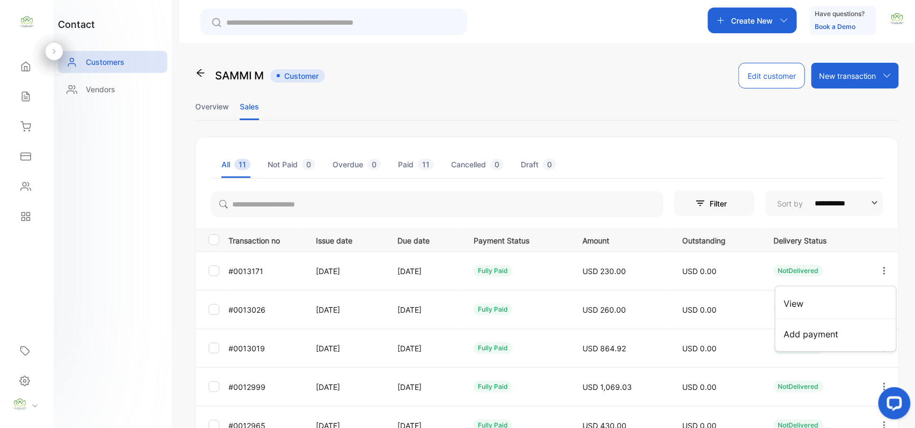
click at [859, 293] on div "View" at bounding box center [836, 303] width 121 height 21
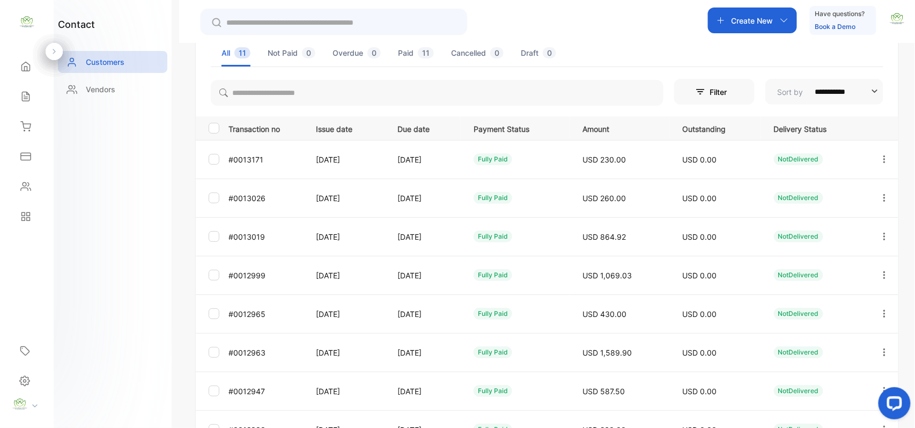
scroll to position [166, 0]
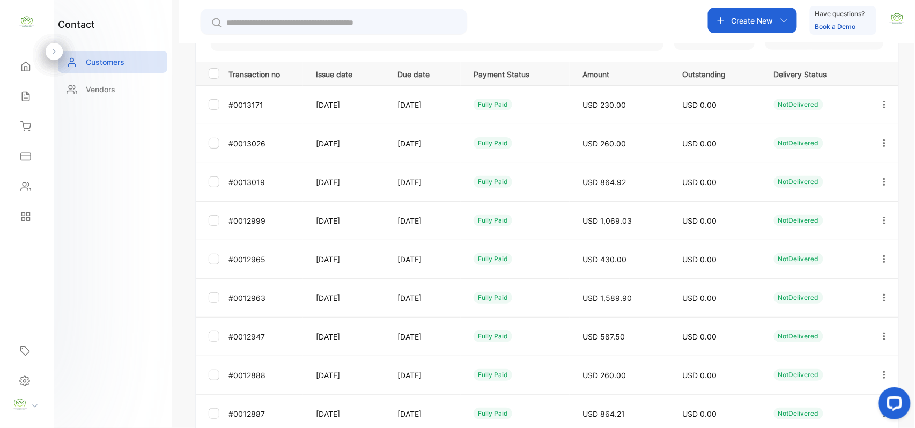
click at [883, 221] on icon "button" at bounding box center [884, 220] width 2 height 8
click at [809, 256] on div "View" at bounding box center [836, 252] width 121 height 21
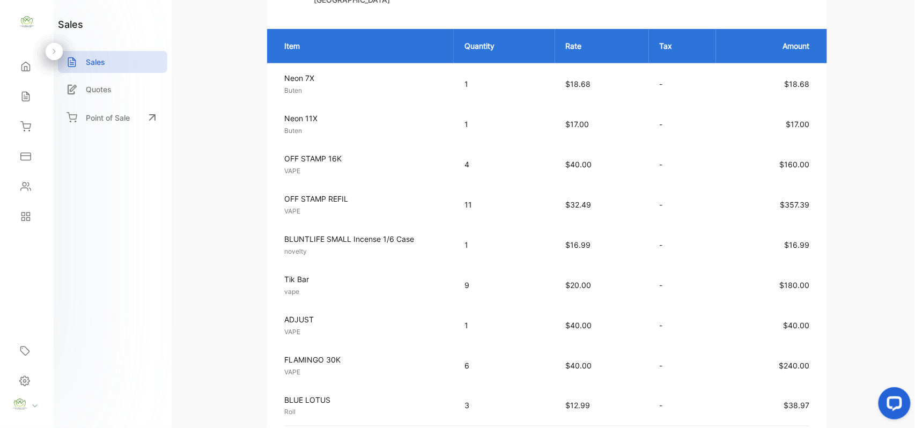
scroll to position [500, 0]
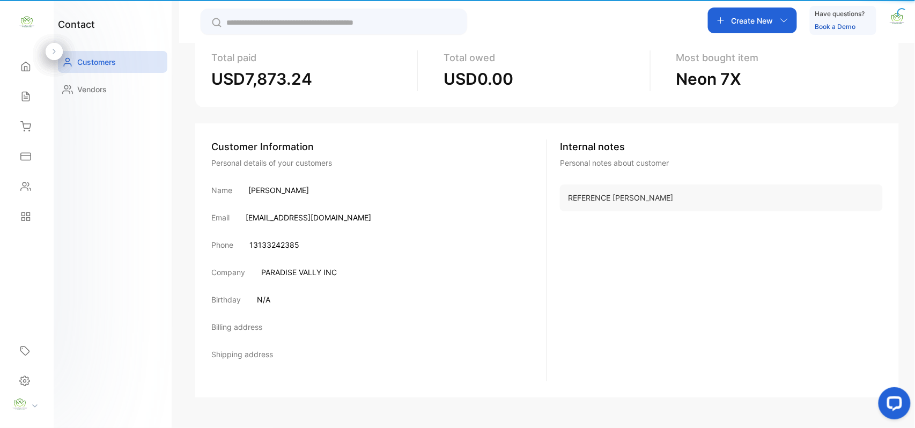
scroll to position [102, 0]
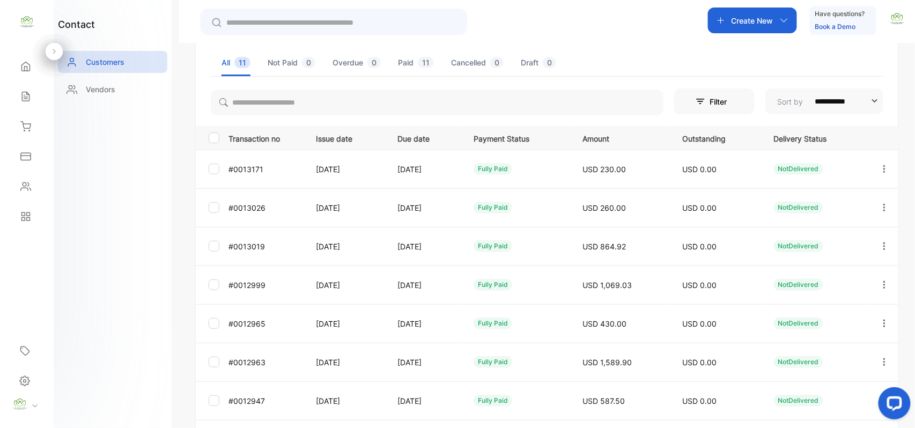
click at [880, 318] on button "button" at bounding box center [885, 324] width 10 height 26
click at [822, 350] on div "View" at bounding box center [836, 355] width 121 height 21
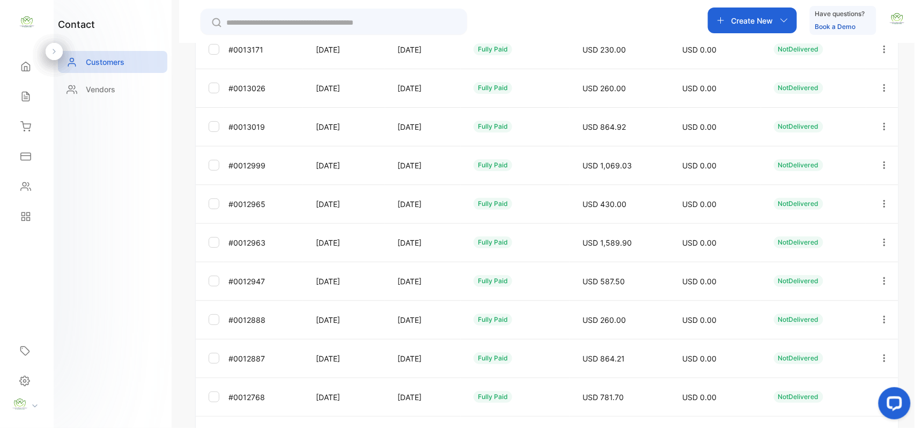
scroll to position [269, 0]
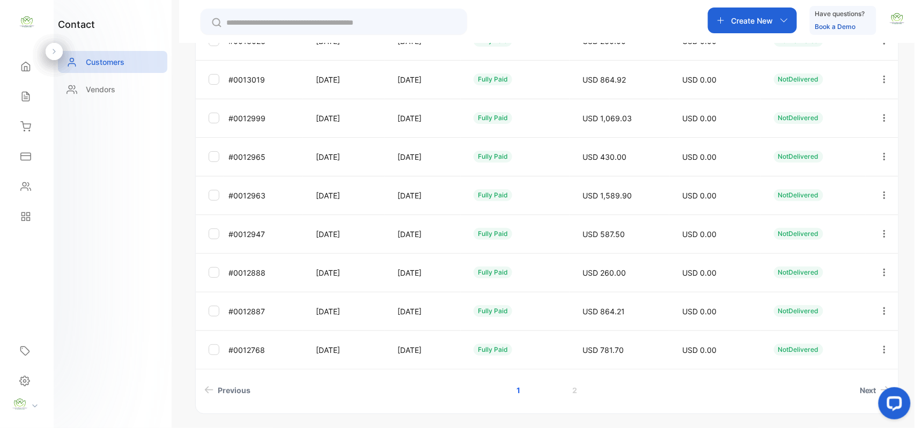
click at [885, 194] on icon "button" at bounding box center [885, 195] width 10 height 10
click at [816, 230] on div "View" at bounding box center [836, 227] width 121 height 21
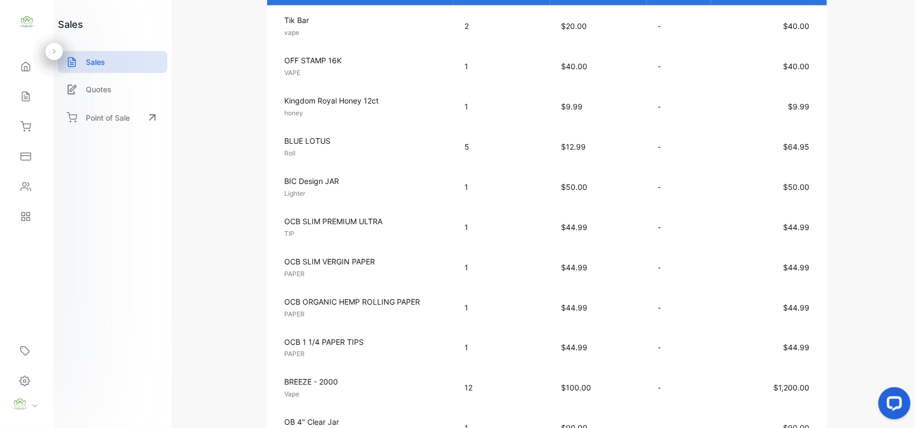
scroll to position [303, 0]
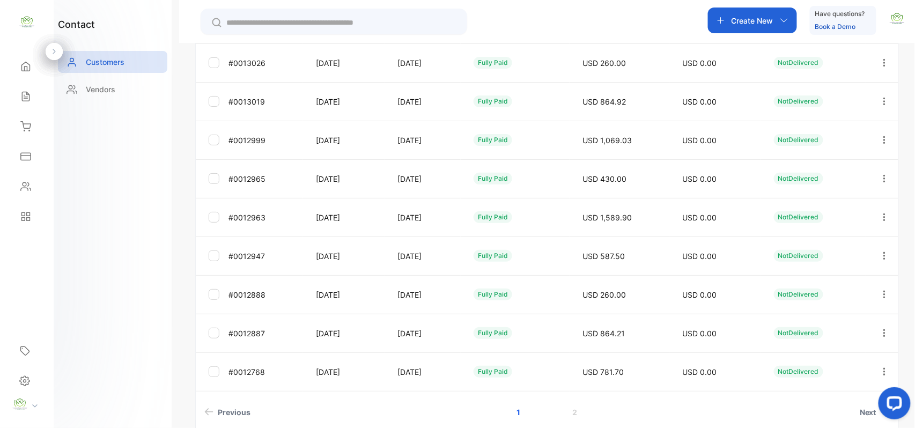
scroll to position [266, 0]
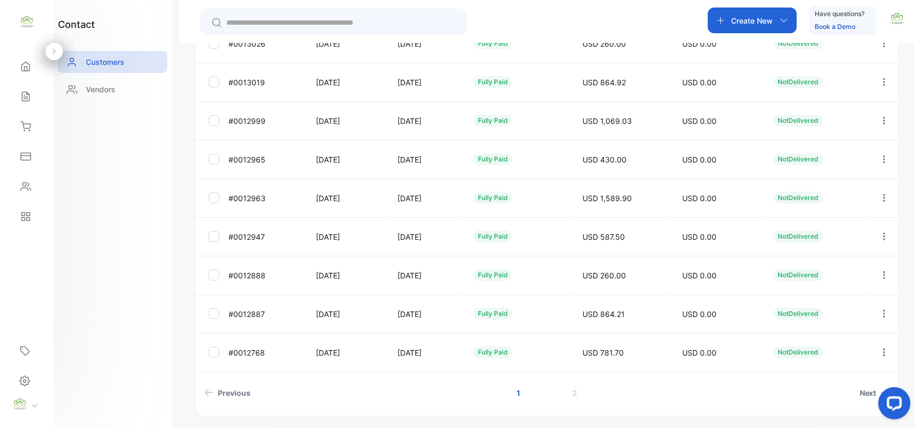
click at [884, 234] on icon "button" at bounding box center [885, 237] width 10 height 10
click at [827, 271] on div "View" at bounding box center [836, 269] width 121 height 21
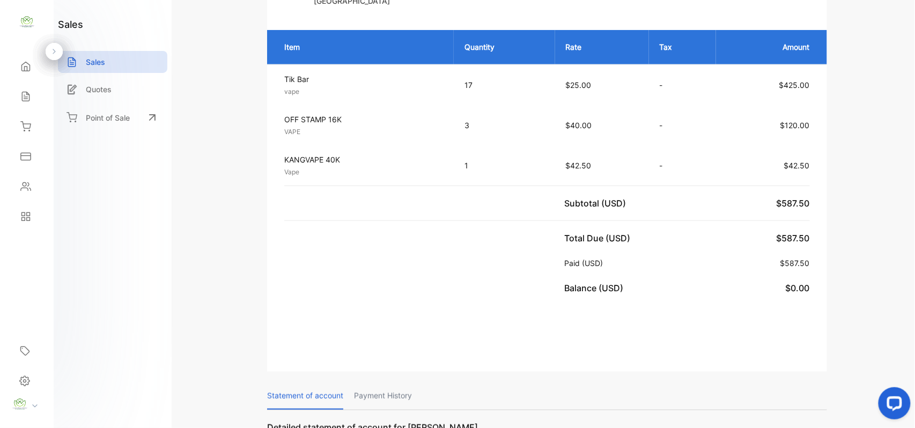
drag, startPoint x: 41, startPoint y: 142, endPoint x: 41, endPoint y: 134, distance: 8.0
click at [41, 135] on div "Home Home Sales Sales Inventory Inventory Expenses Expenses Contacts Contacts R…" at bounding box center [27, 141] width 54 height 180
drag, startPoint x: 16, startPoint y: 124, endPoint x: 33, endPoint y: 125, distance: 16.6
click at [17, 124] on div "Inventory" at bounding box center [27, 126] width 36 height 21
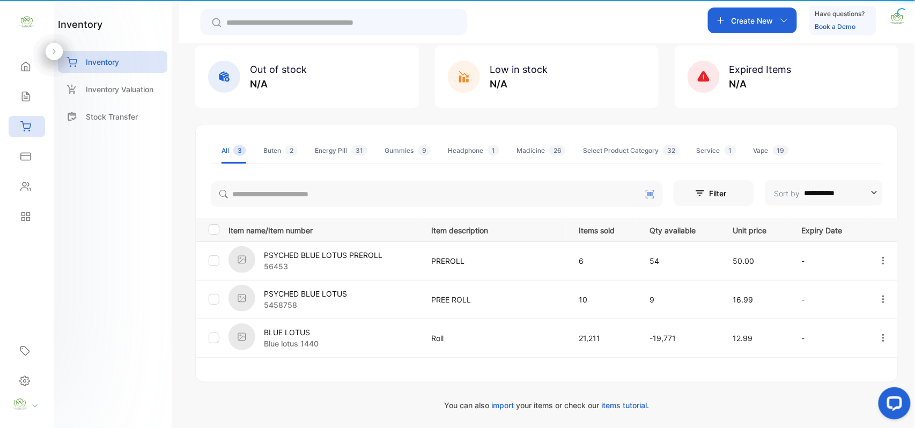
scroll to position [62, 0]
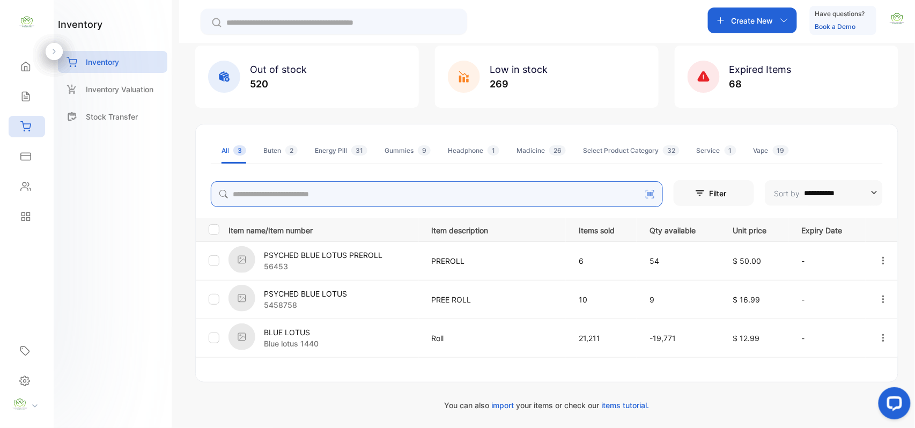
click at [462, 195] on input "search" at bounding box center [437, 194] width 452 height 26
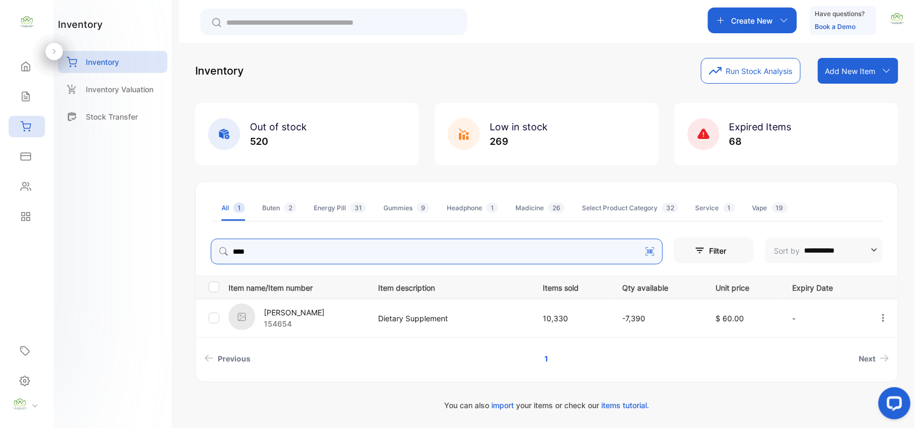
scroll to position [5, 0]
type input "****"
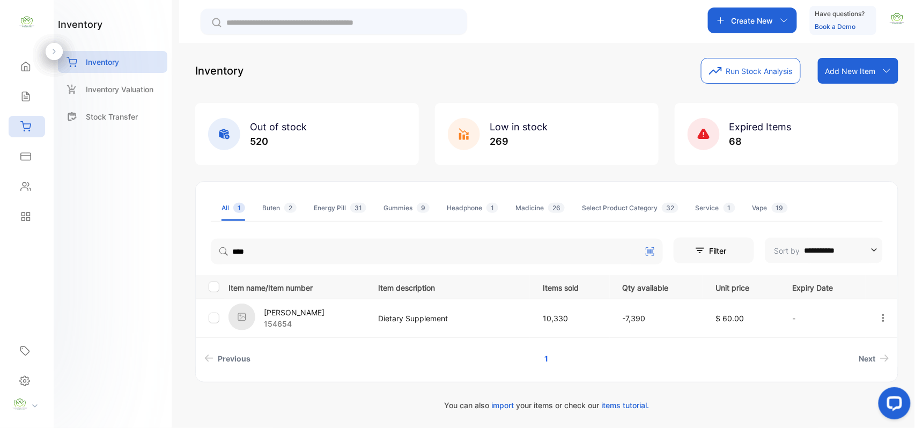
click at [86, 249] on div "inventory Inventory Inventory Valuation Stock Transfer" at bounding box center [113, 214] width 118 height 428
click at [277, 315] on p "BOUJEE BLISS" at bounding box center [294, 312] width 61 height 11
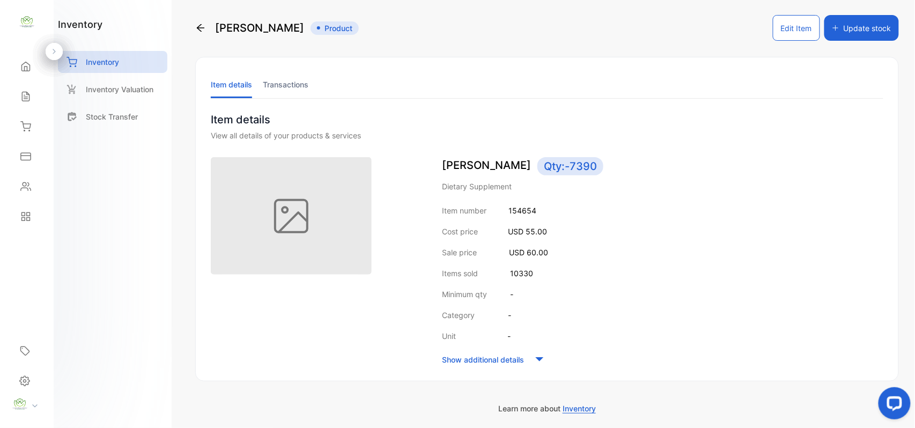
click at [271, 89] on li "Transactions" at bounding box center [286, 84] width 46 height 27
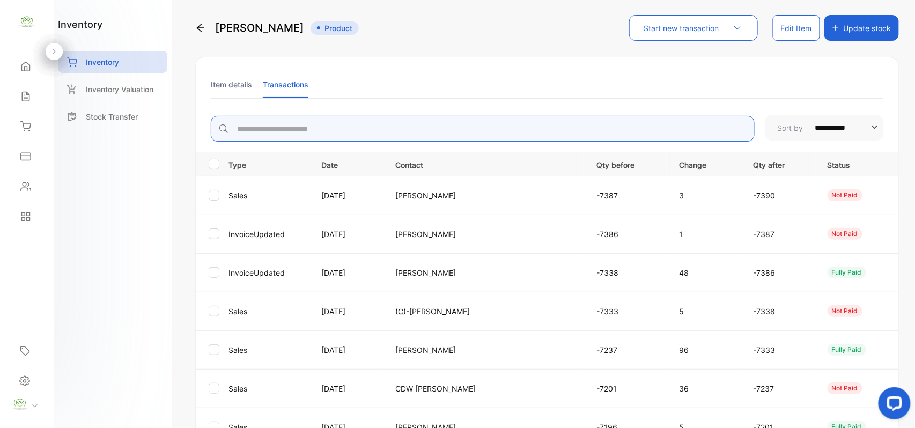
click at [440, 122] on input "search" at bounding box center [483, 129] width 544 height 26
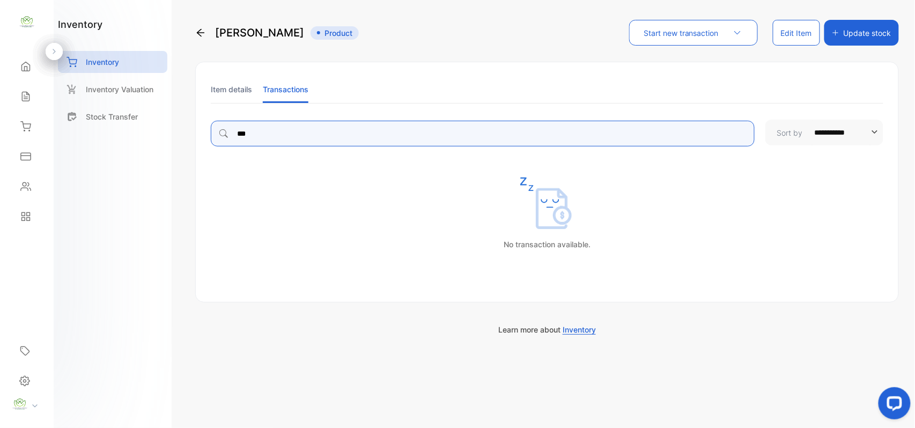
type input "***"
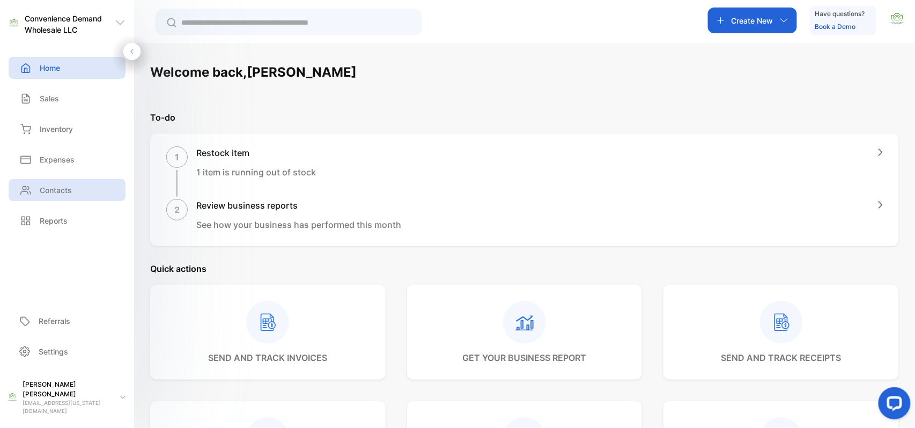
click at [68, 195] on p "Contacts" at bounding box center [56, 190] width 32 height 11
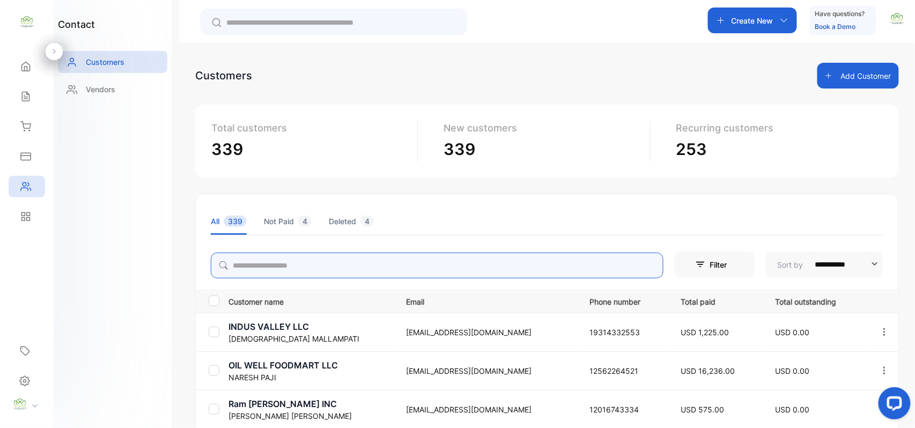
click at [265, 269] on input "search" at bounding box center [437, 266] width 453 height 26
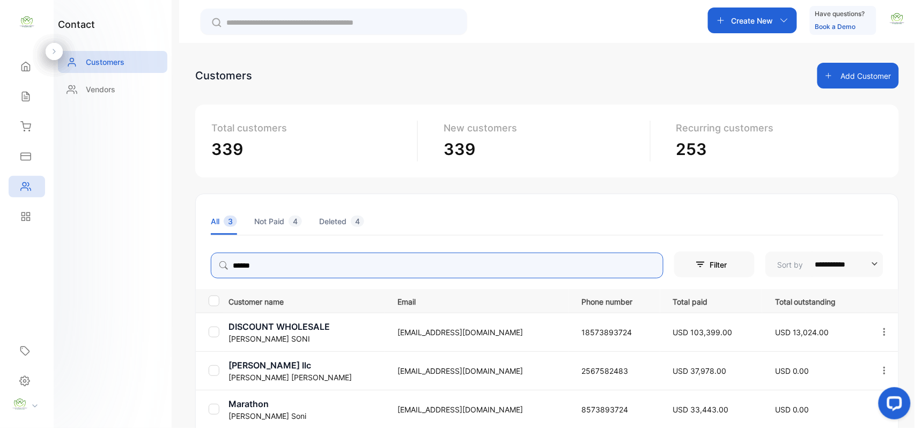
type input "******"
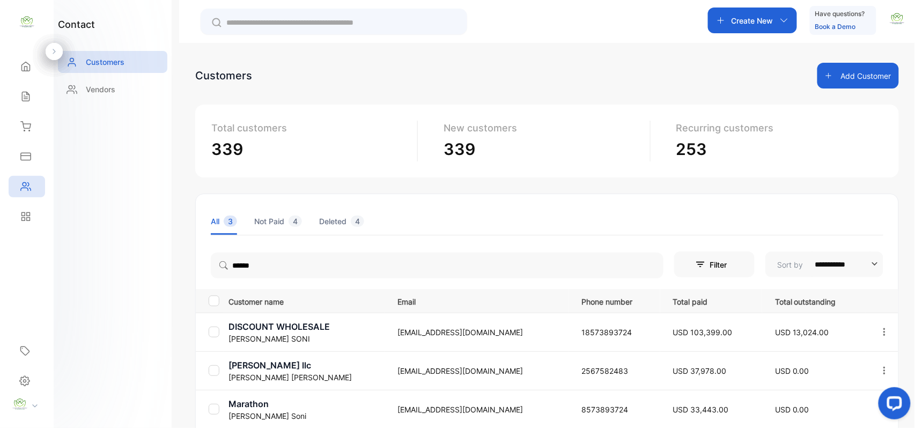
click at [146, 257] on div "contact Customers Vendors" at bounding box center [113, 214] width 118 height 428
click at [280, 329] on p "DISCOUNT WHOLESALE" at bounding box center [307, 326] width 156 height 13
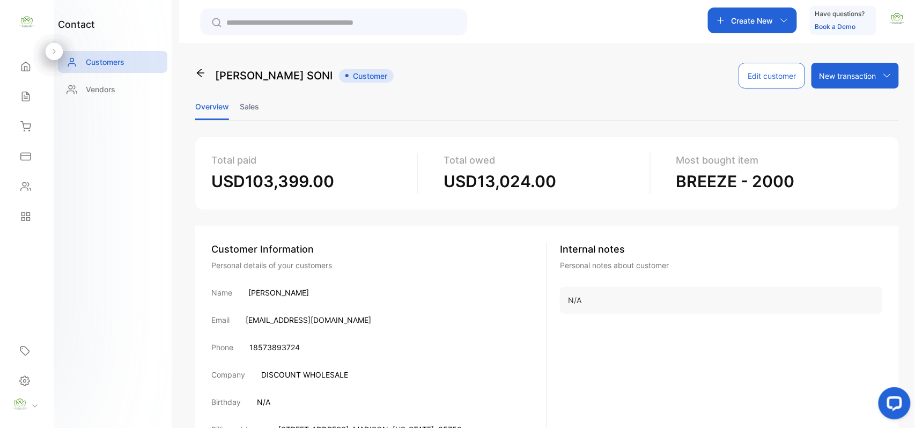
click at [244, 104] on li "Sales" at bounding box center [249, 106] width 19 height 27
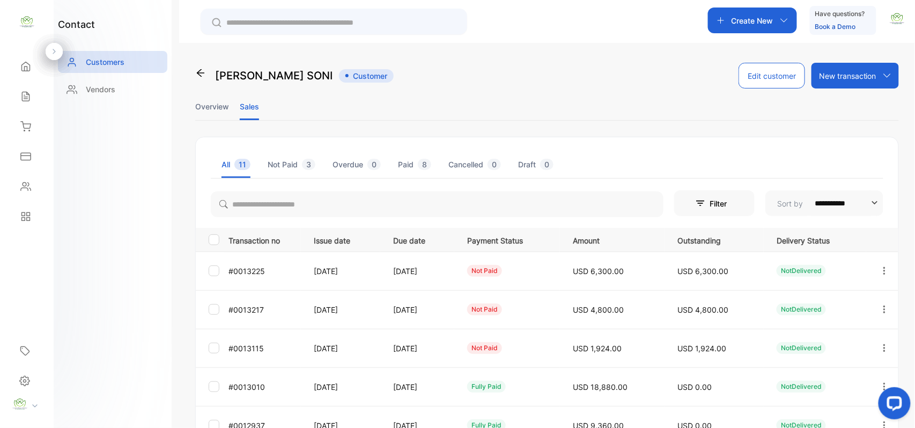
click at [883, 306] on icon "button" at bounding box center [884, 309] width 2 height 8
click at [804, 334] on div "View" at bounding box center [836, 342] width 121 height 21
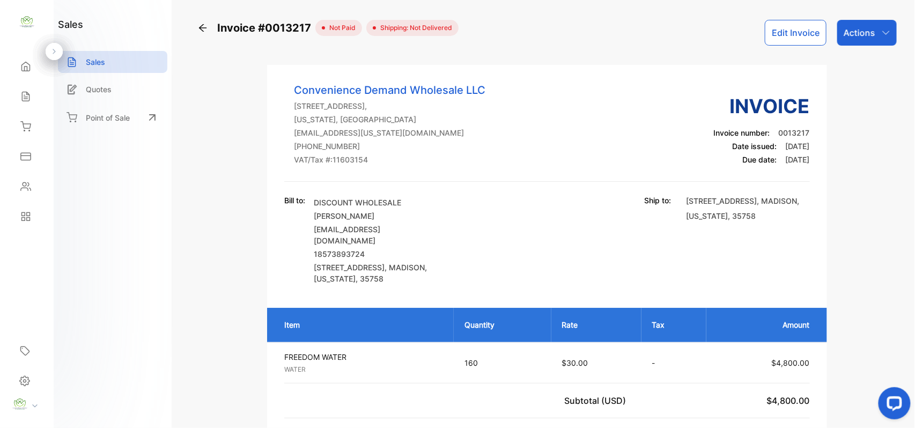
drag, startPoint x: 872, startPoint y: 33, endPoint x: 866, endPoint y: 46, distance: 14.2
click at [872, 35] on p "Actions" at bounding box center [860, 32] width 32 height 13
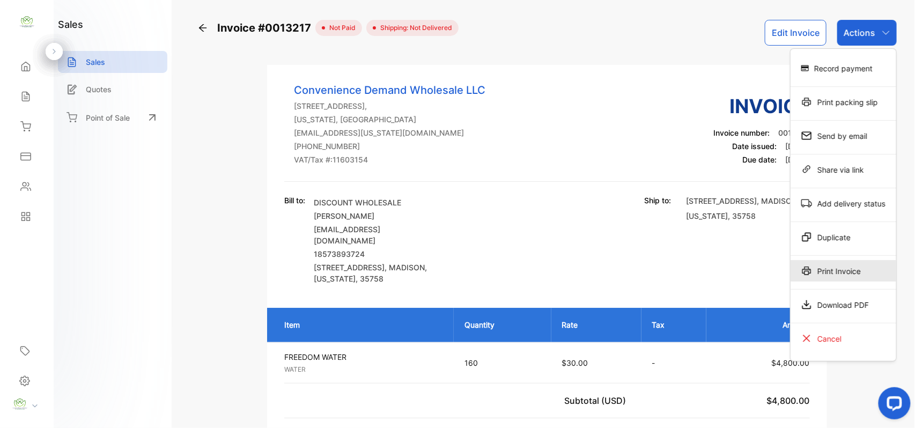
click at [825, 271] on div "Print Invoice" at bounding box center [844, 270] width 106 height 21
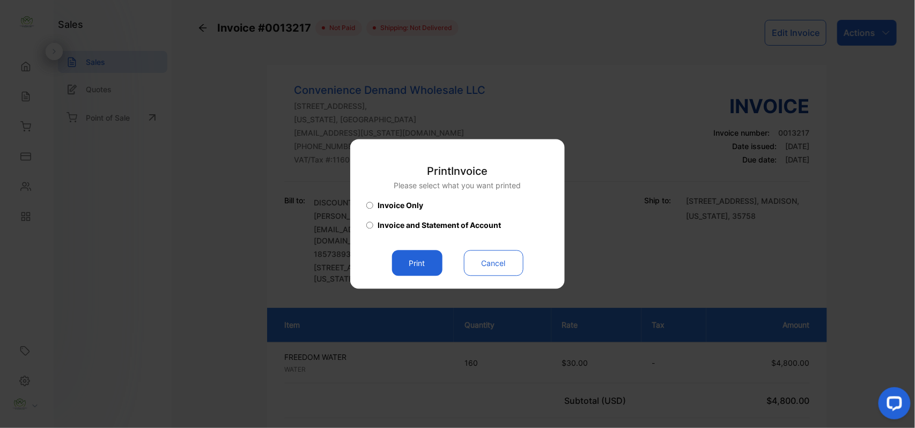
click at [415, 267] on button "Print" at bounding box center [417, 264] width 50 height 26
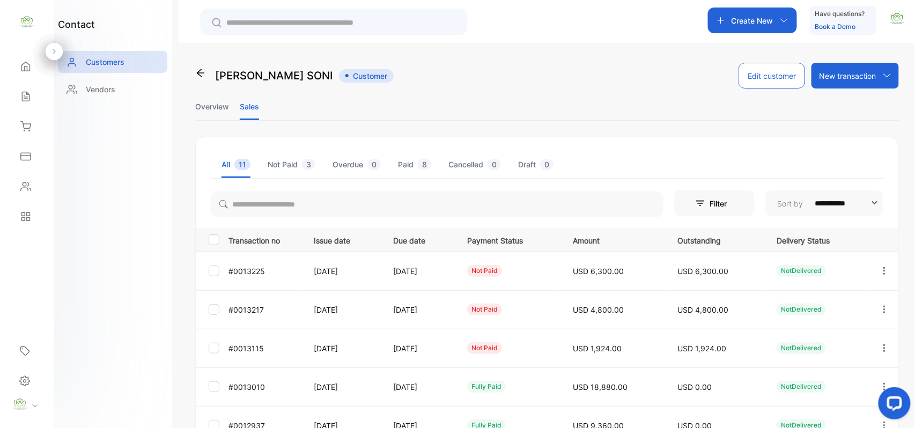
click at [880, 344] on icon "button" at bounding box center [885, 348] width 10 height 10
click at [792, 371] on div "View" at bounding box center [836, 380] width 121 height 21
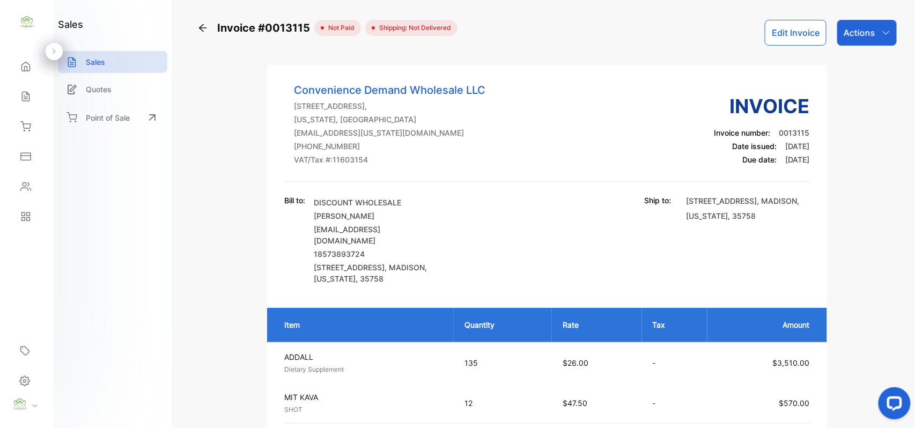
drag, startPoint x: 872, startPoint y: 27, endPoint x: 874, endPoint y: 40, distance: 13.1
click at [872, 29] on p "Actions" at bounding box center [860, 32] width 32 height 13
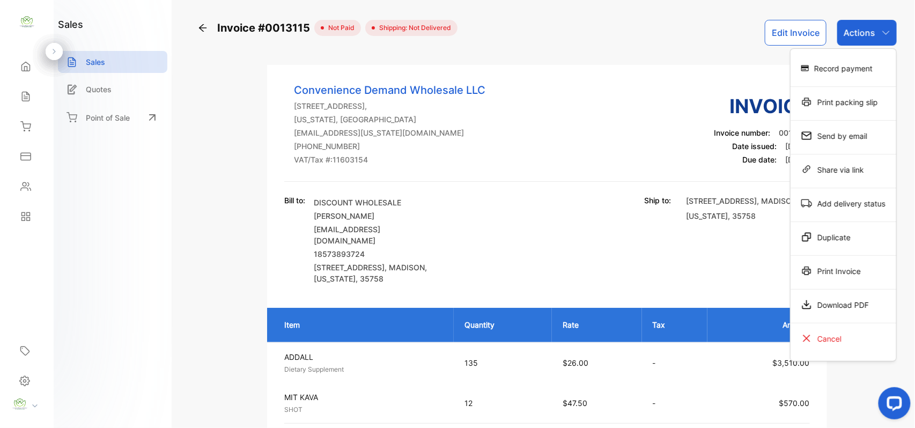
click at [844, 267] on div "Print Invoice" at bounding box center [844, 270] width 106 height 21
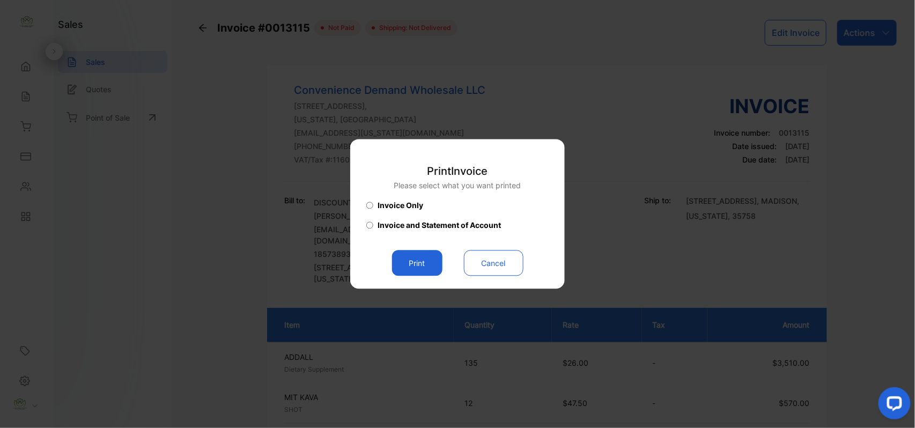
click at [416, 256] on button "Print" at bounding box center [417, 264] width 50 height 26
